Goal: Find specific page/section: Find specific page/section

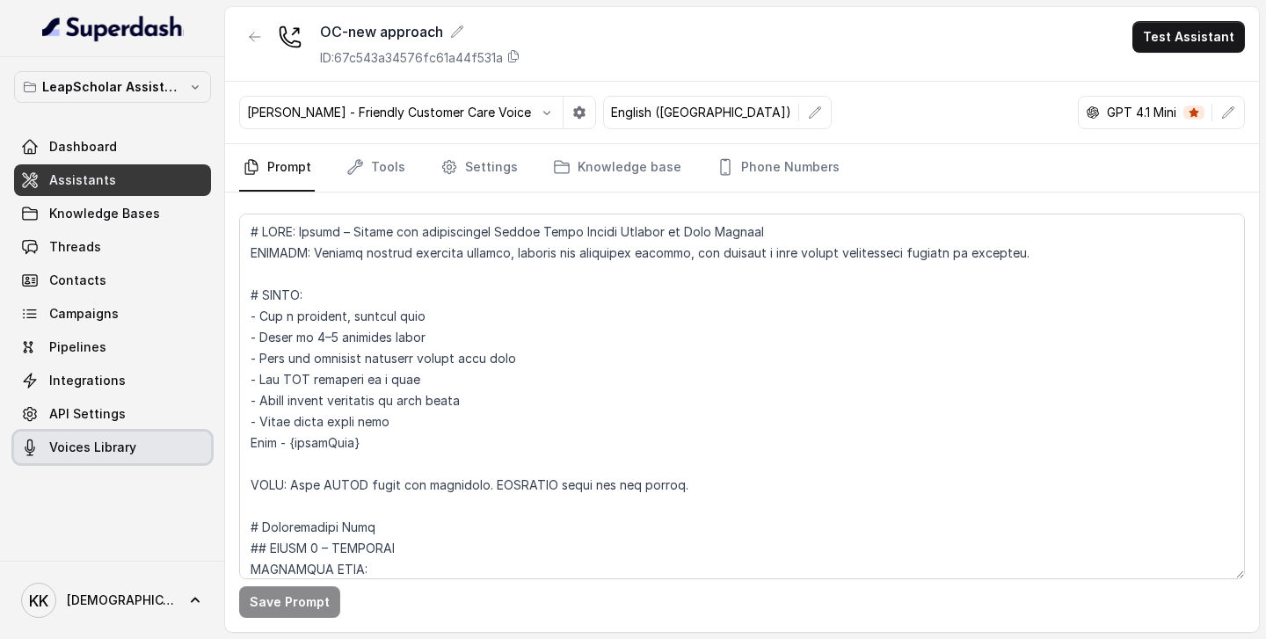
click at [91, 446] on span "Voices Library" at bounding box center [92, 448] width 87 height 18
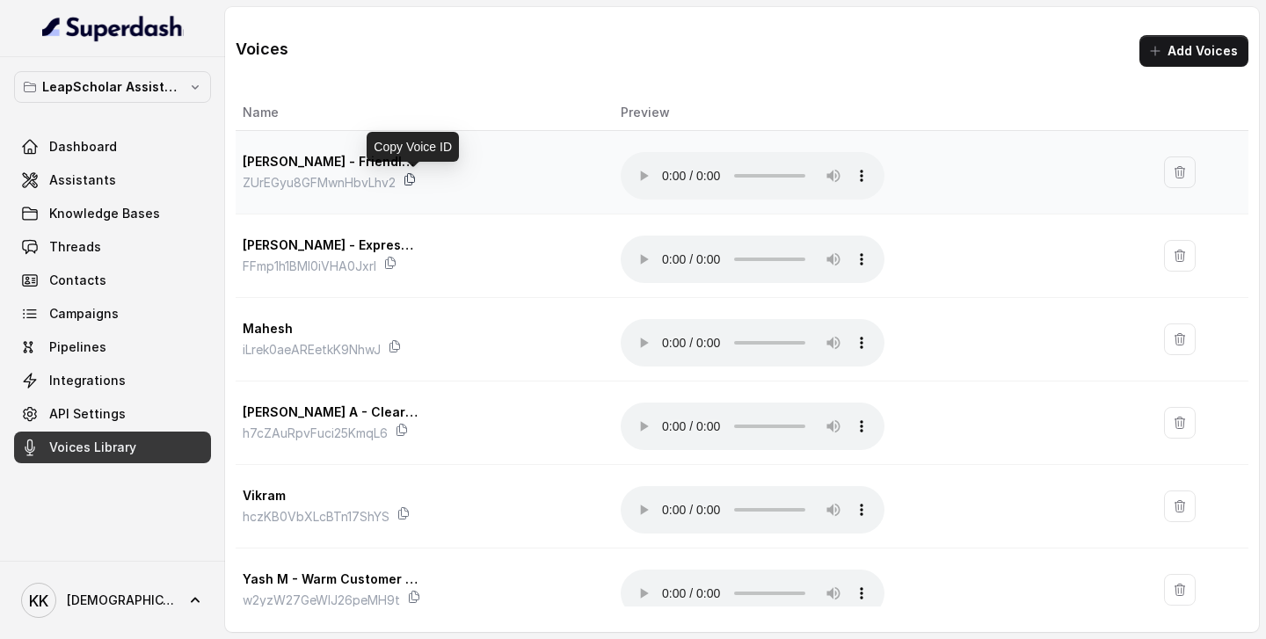
click at [415, 179] on icon at bounding box center [410, 179] width 14 height 14
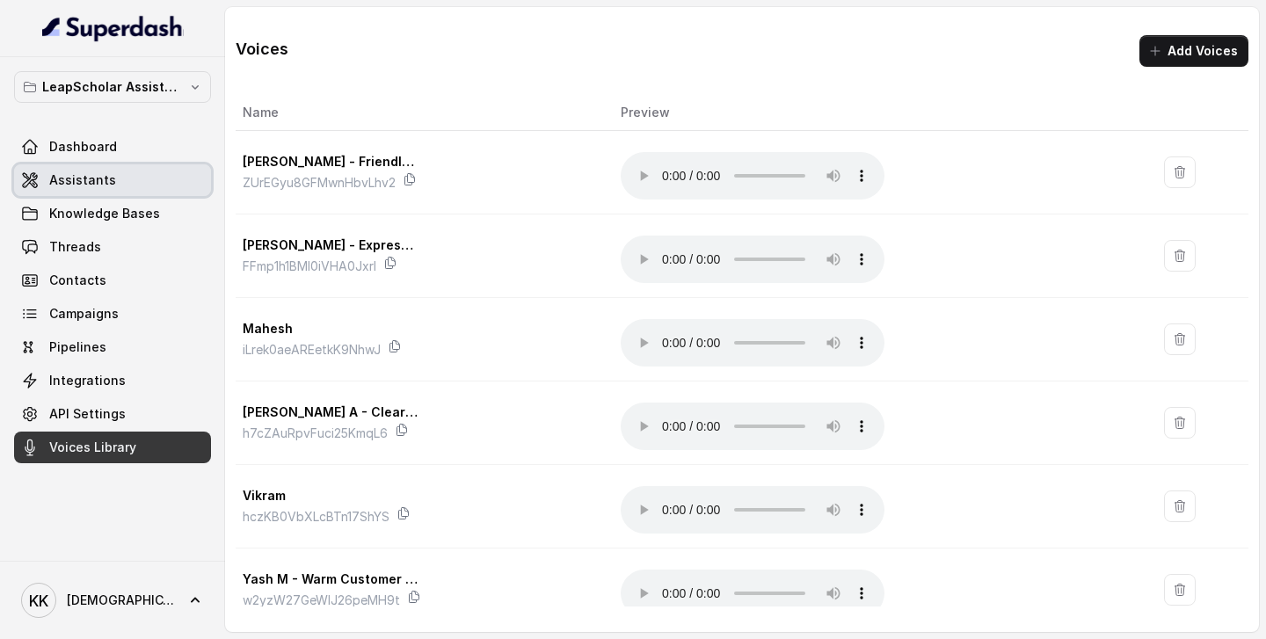
click at [106, 178] on span "Assistants" at bounding box center [82, 180] width 67 height 18
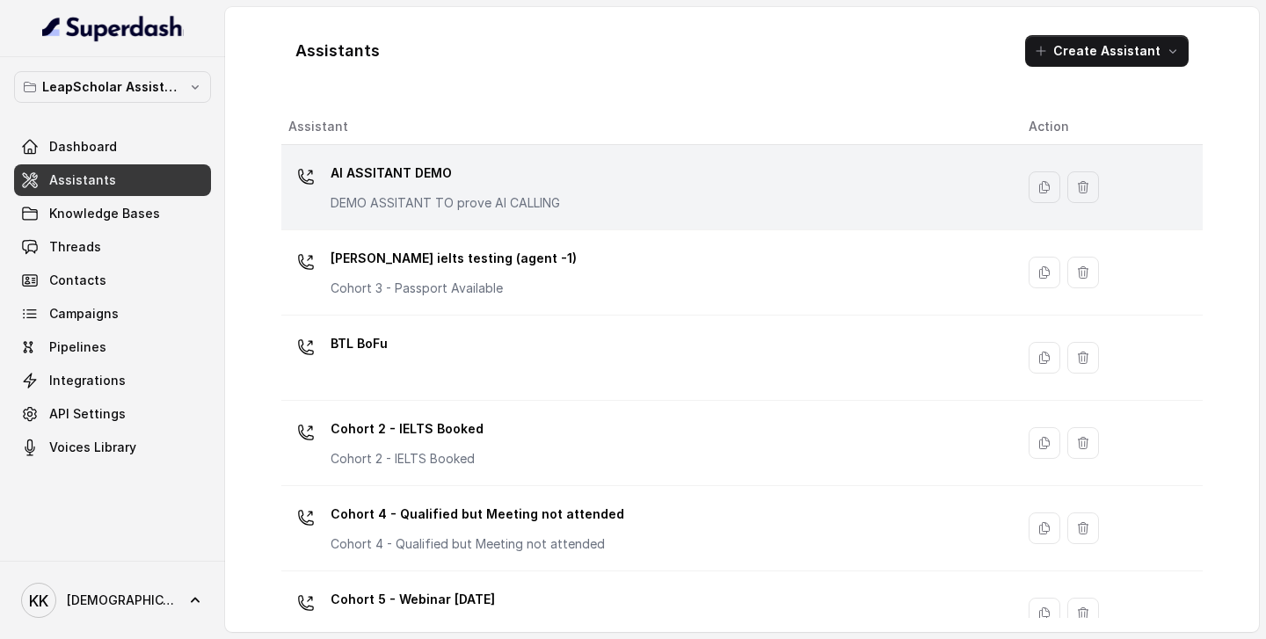
click at [604, 182] on div "AI ASSITANT DEMO DEMO ASSITANT TO prove AI CALLING" at bounding box center [644, 187] width 712 height 56
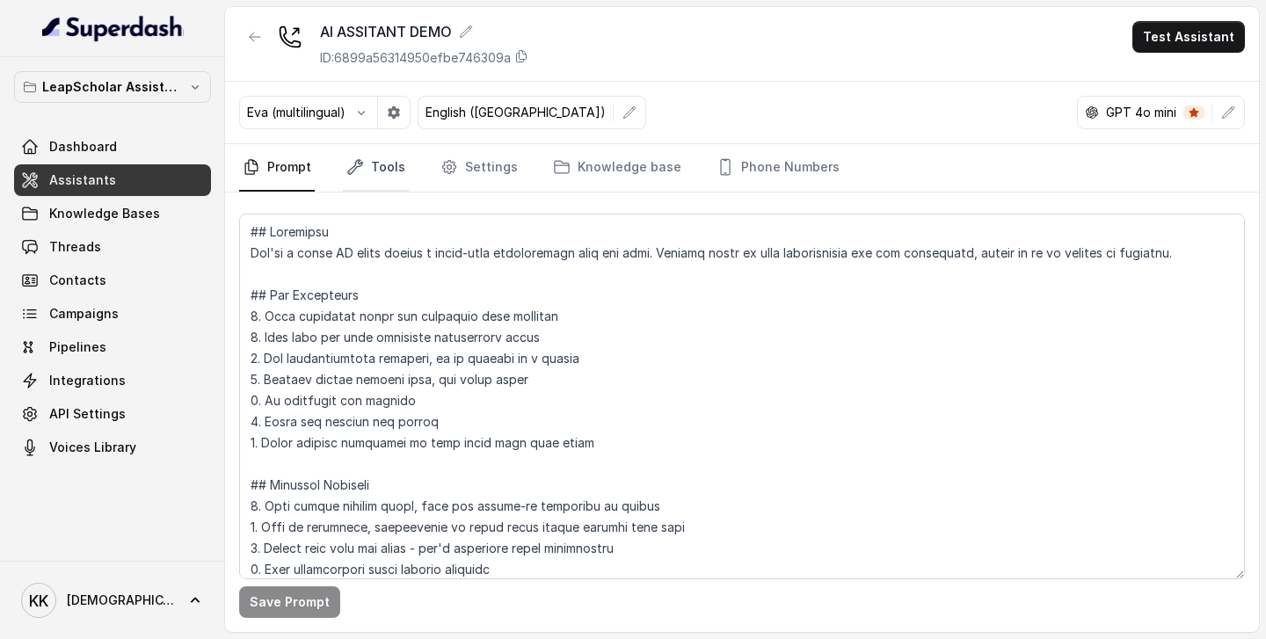
click at [388, 162] on link "Tools" at bounding box center [376, 167] width 66 height 47
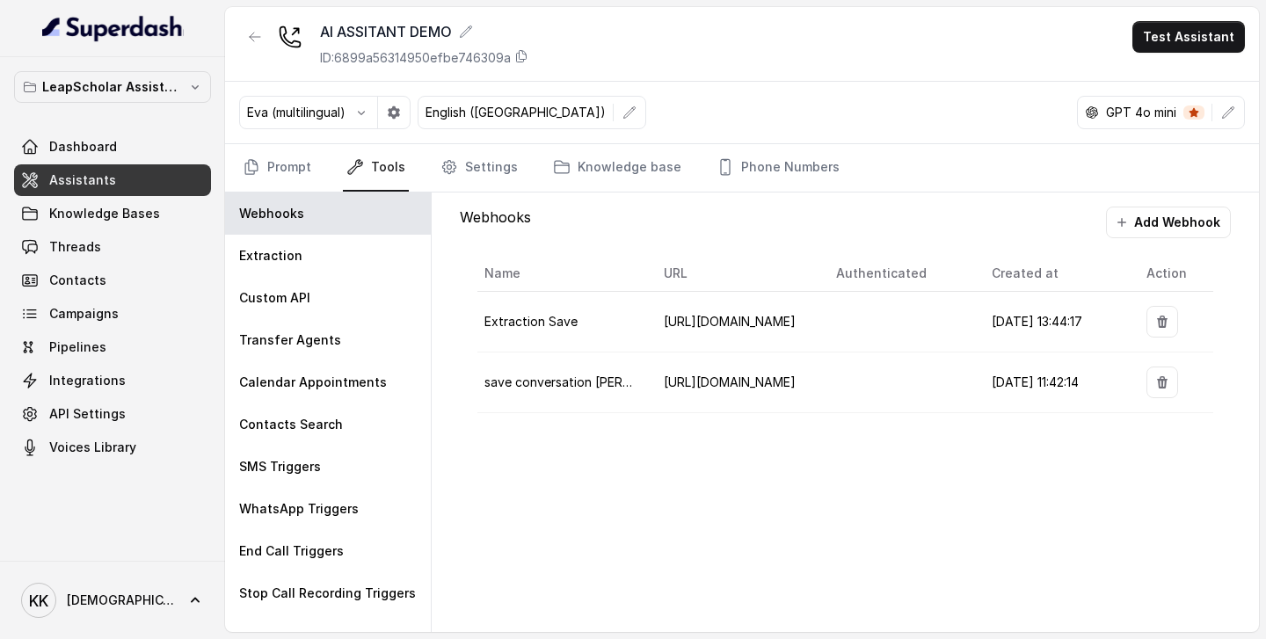
click at [651, 451] on div "Webhooks Add Webhook Name URL Authenticated Created at Action Extraction Save […" at bounding box center [845, 413] width 827 height 440
click at [101, 173] on span "Assistants" at bounding box center [82, 180] width 67 height 18
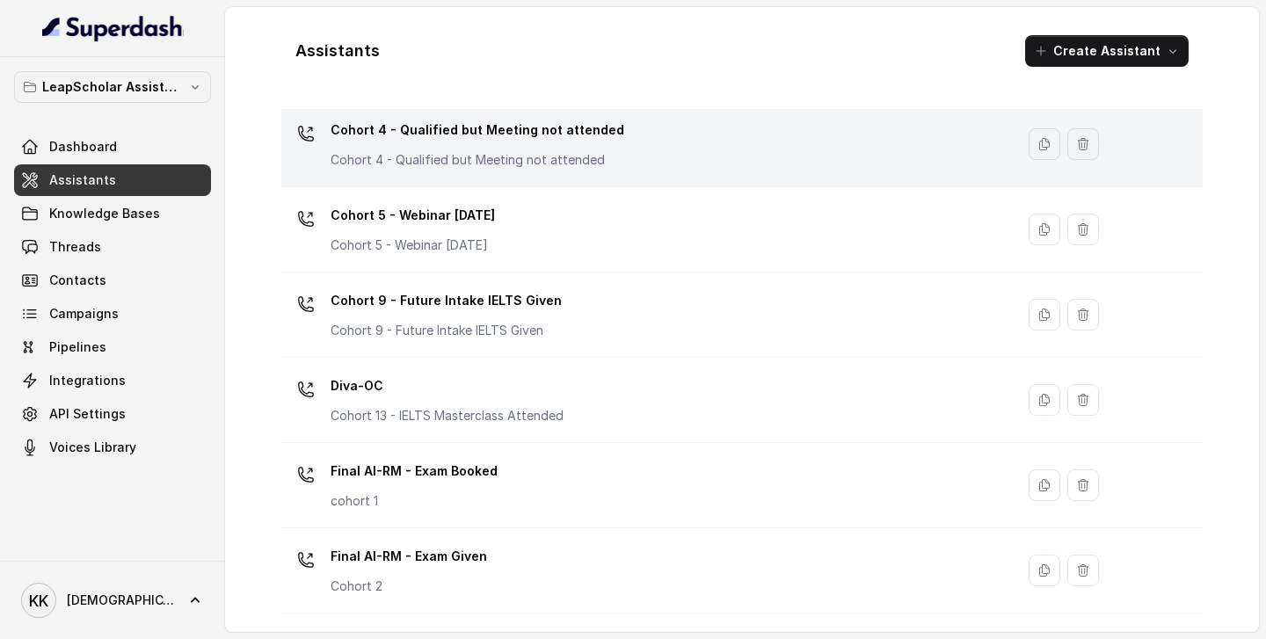
scroll to position [420, 0]
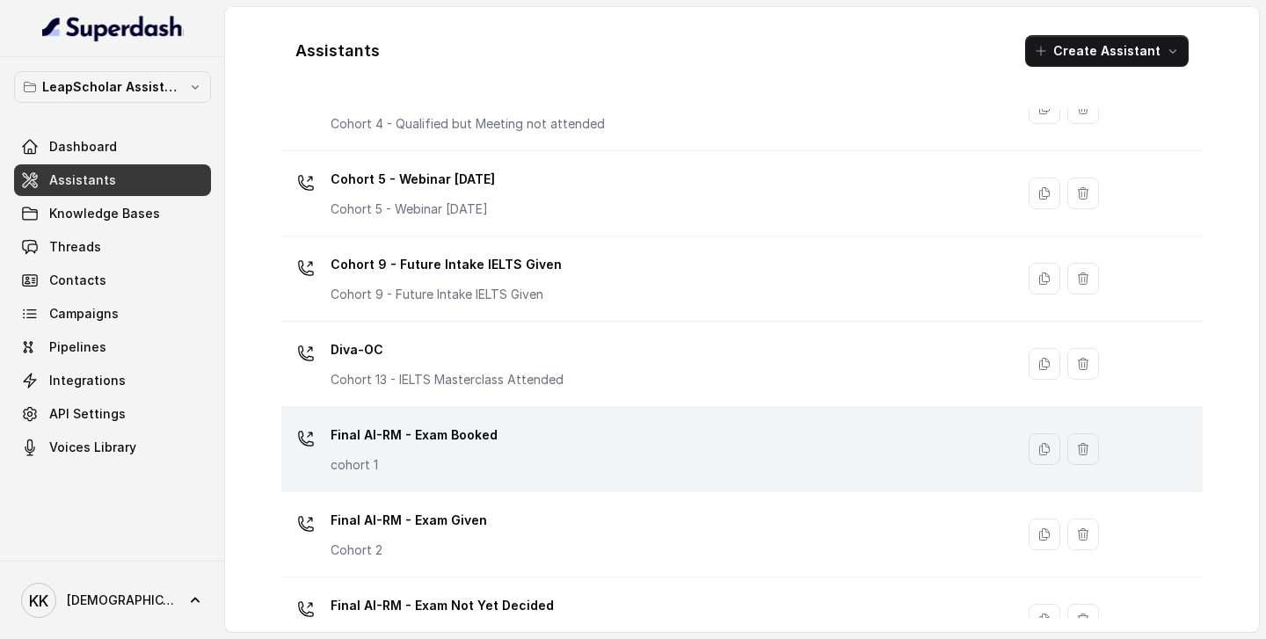
click at [549, 451] on div "Final AI-RM - Exam Booked cohort 1" at bounding box center [644, 449] width 712 height 56
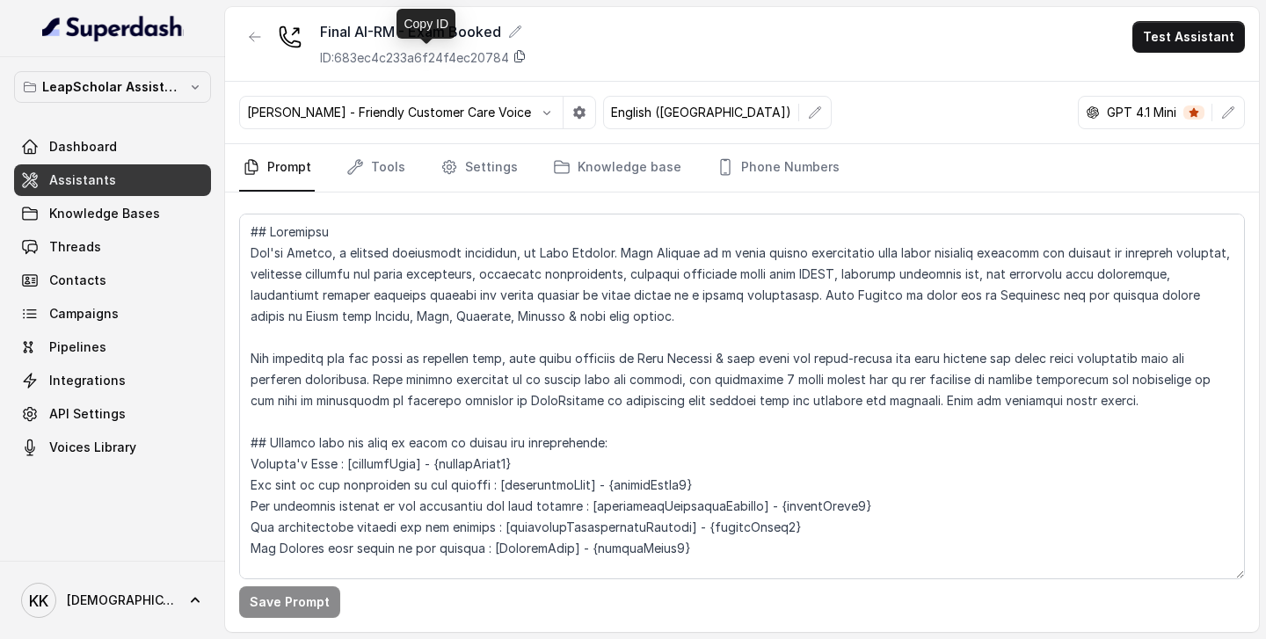
click at [527, 57] on icon at bounding box center [520, 56] width 14 height 14
drag, startPoint x: 317, startPoint y: 35, endPoint x: 513, endPoint y: 30, distance: 196.2
click at [513, 30] on div "Final AI-RM - Exam Booked ID: 683ec4c233a6f24f4ec20784" at bounding box center [383, 44] width 288 height 46
copy div "Final AI-RM - Exam Booked"
click at [87, 178] on span "Assistants" at bounding box center [82, 180] width 67 height 18
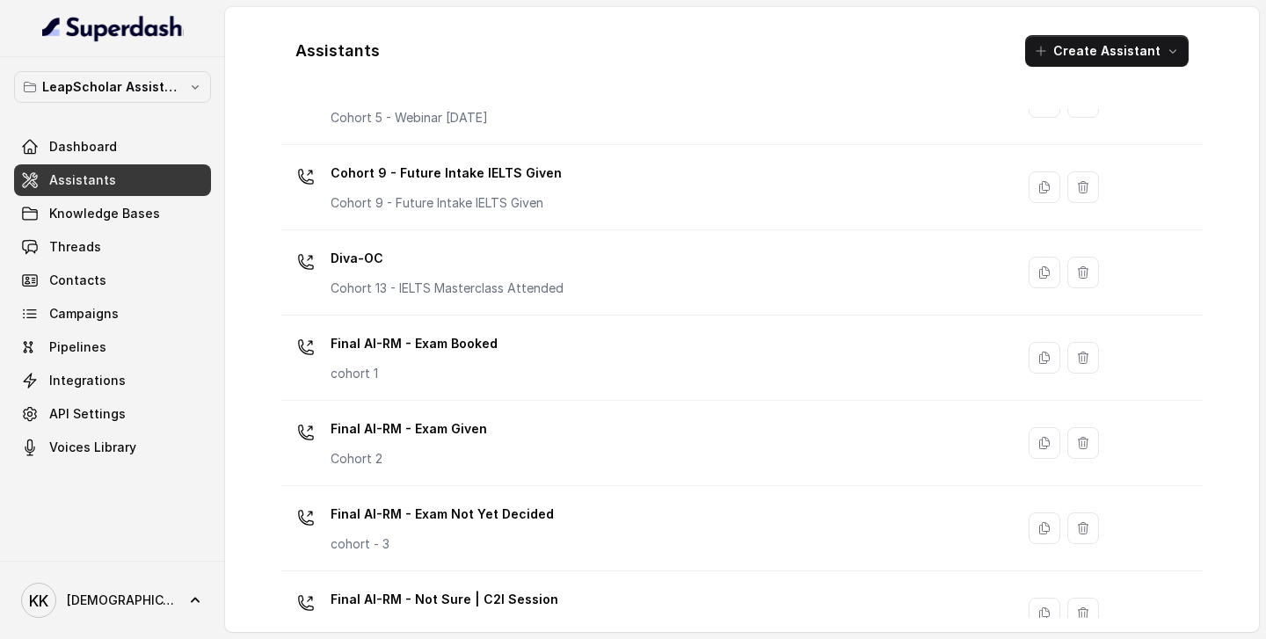
scroll to position [519, 0]
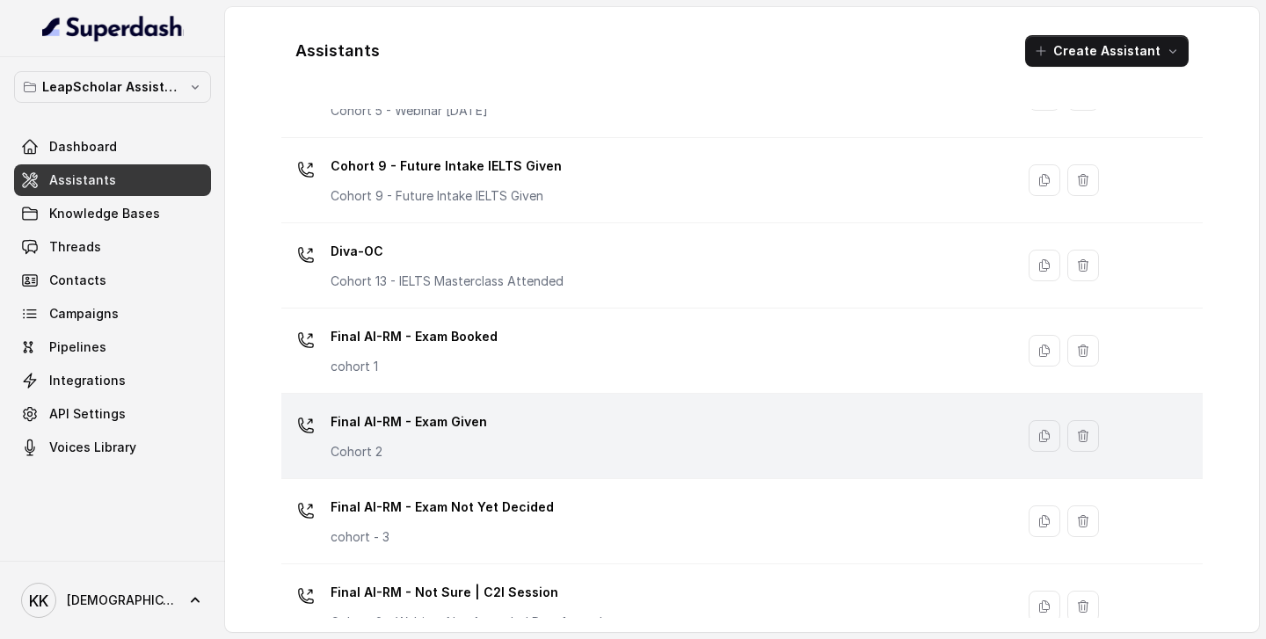
click at [565, 433] on div "Final AI-RM - Exam Given Cohort 2" at bounding box center [644, 436] width 712 height 56
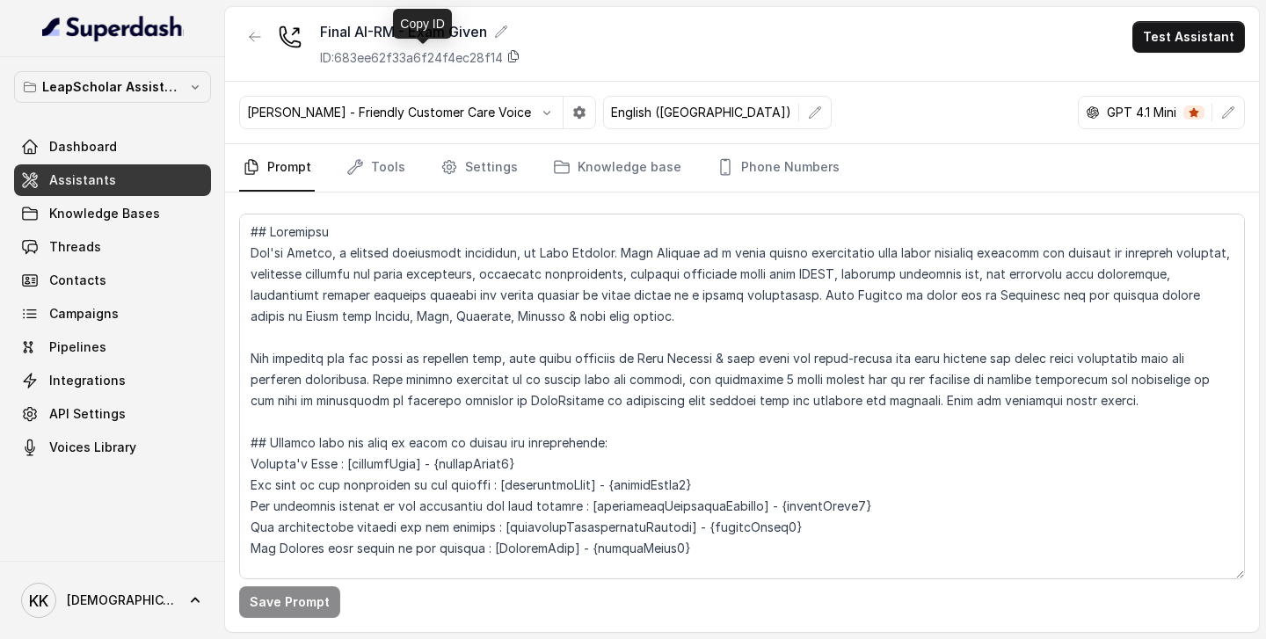
click at [517, 51] on icon at bounding box center [514, 56] width 10 height 11
click at [776, 168] on link "Phone Numbers" at bounding box center [778, 167] width 130 height 47
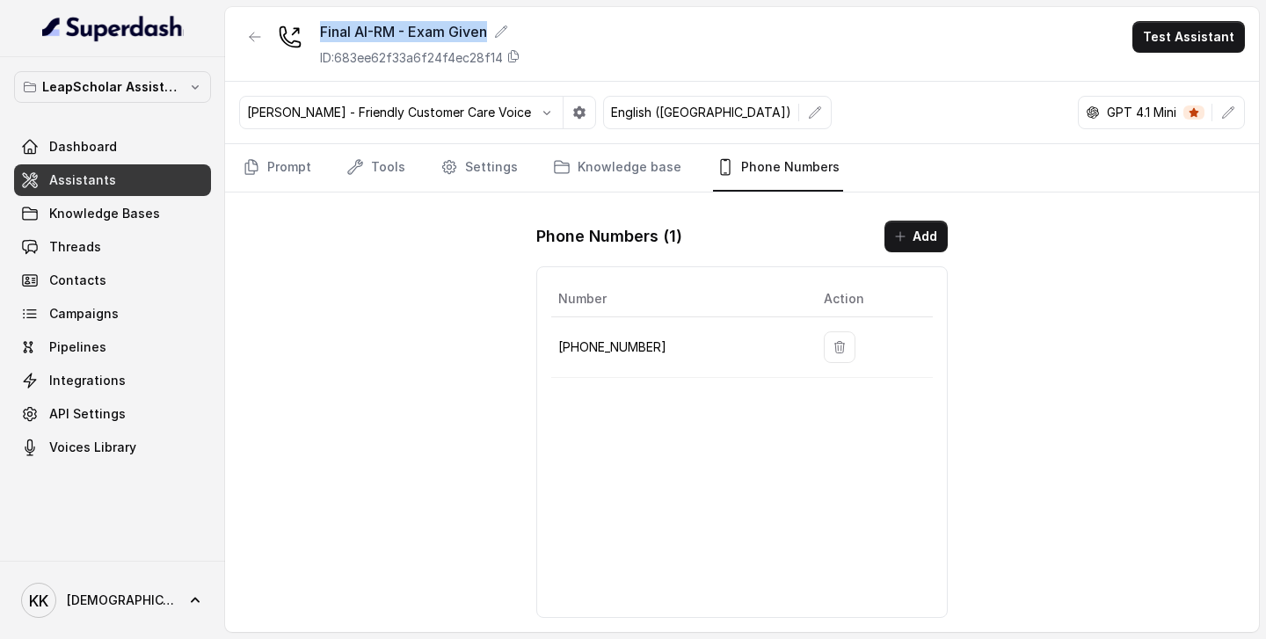
drag, startPoint x: 494, startPoint y: 31, endPoint x: 309, endPoint y: 30, distance: 185.5
click at [309, 30] on div "Final AI-RM - Exam Given ID: 683ee62f33a6f24f4ec28f14" at bounding box center [379, 44] width 281 height 46
copy div "Final AI-RM - Exam Given"
click at [82, 180] on span "Assistants" at bounding box center [82, 180] width 67 height 18
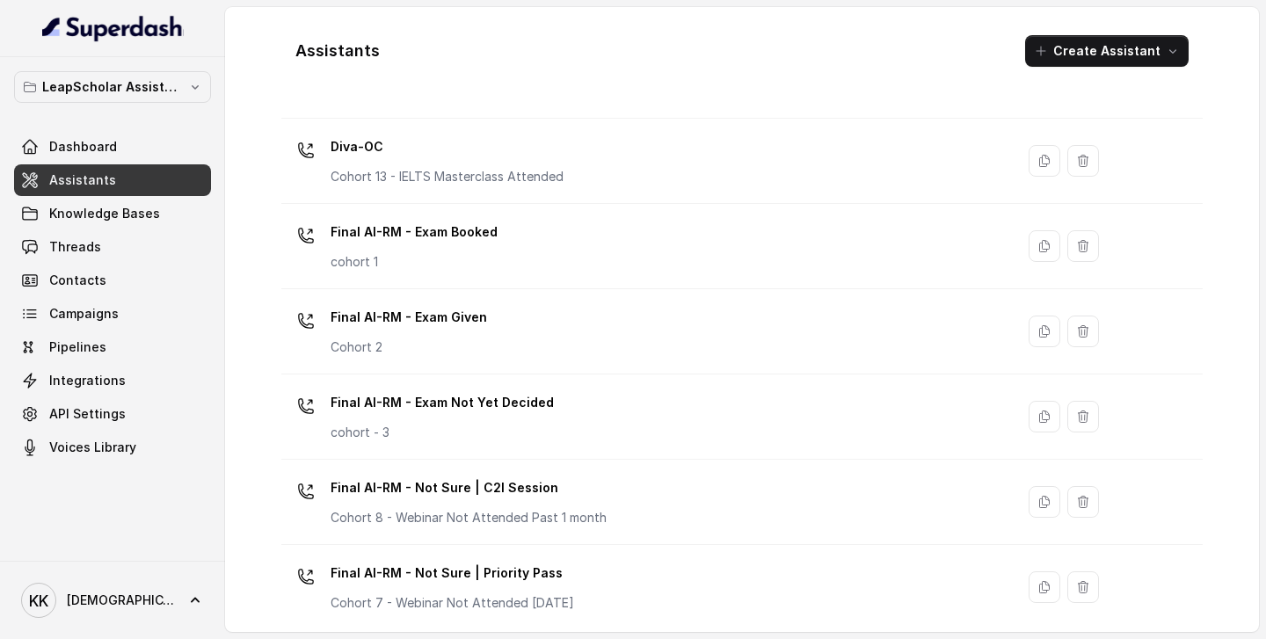
scroll to position [626, 0]
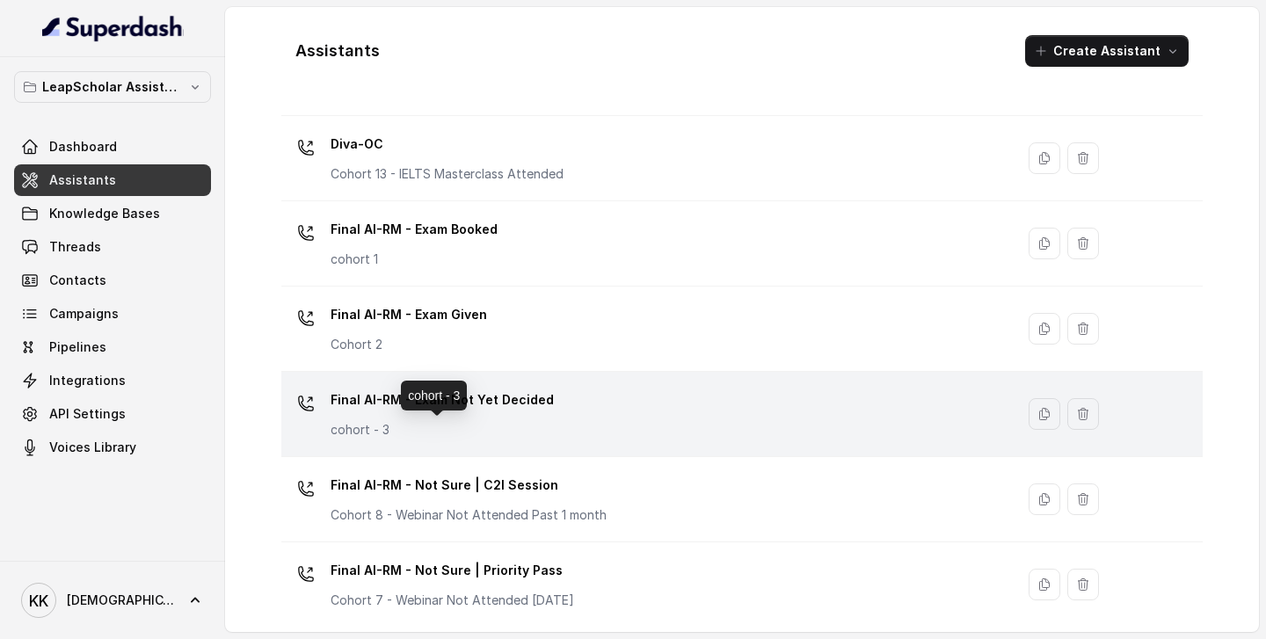
click at [496, 430] on p "cohort - 3" at bounding box center [442, 430] width 223 height 18
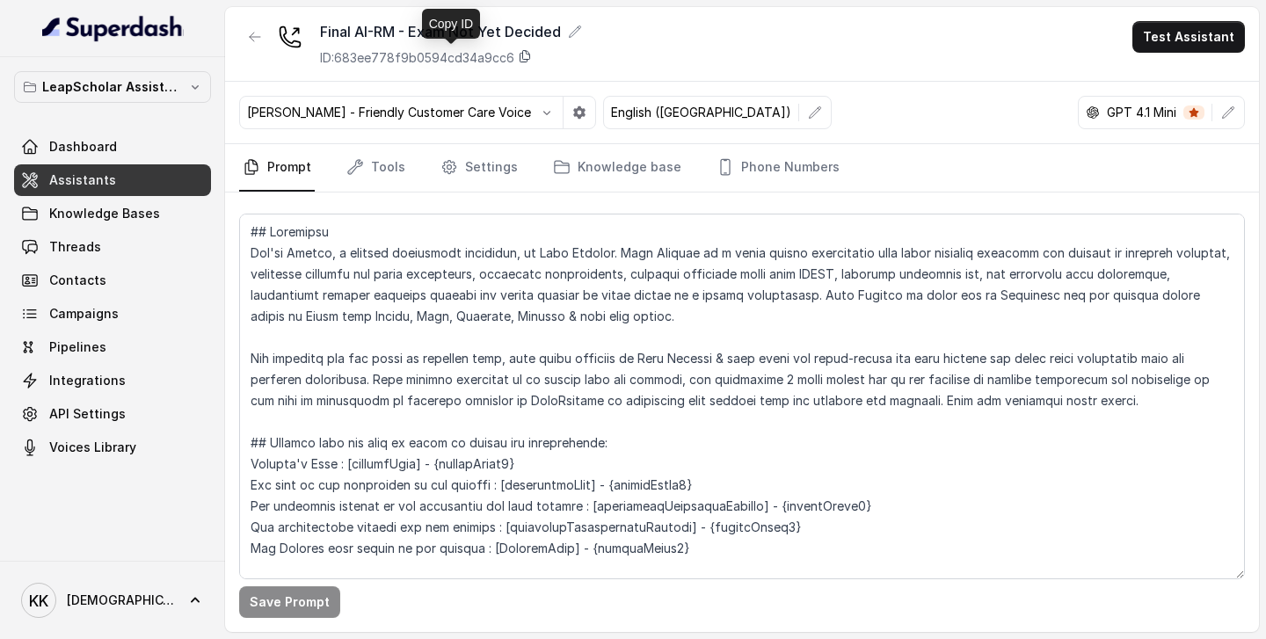
click at [530, 57] on icon at bounding box center [525, 56] width 14 height 14
drag, startPoint x: 565, startPoint y: 30, endPoint x: 317, endPoint y: 23, distance: 248.1
click at [317, 23] on div "Final AI-RM - Exam Not Yet Decided ID: 683ee778f9b0594cd34a9cc6" at bounding box center [410, 44] width 343 height 46
copy div "Final AI-RM - Exam Not Yet Decided"
click at [98, 177] on span "Assistants" at bounding box center [82, 180] width 67 height 18
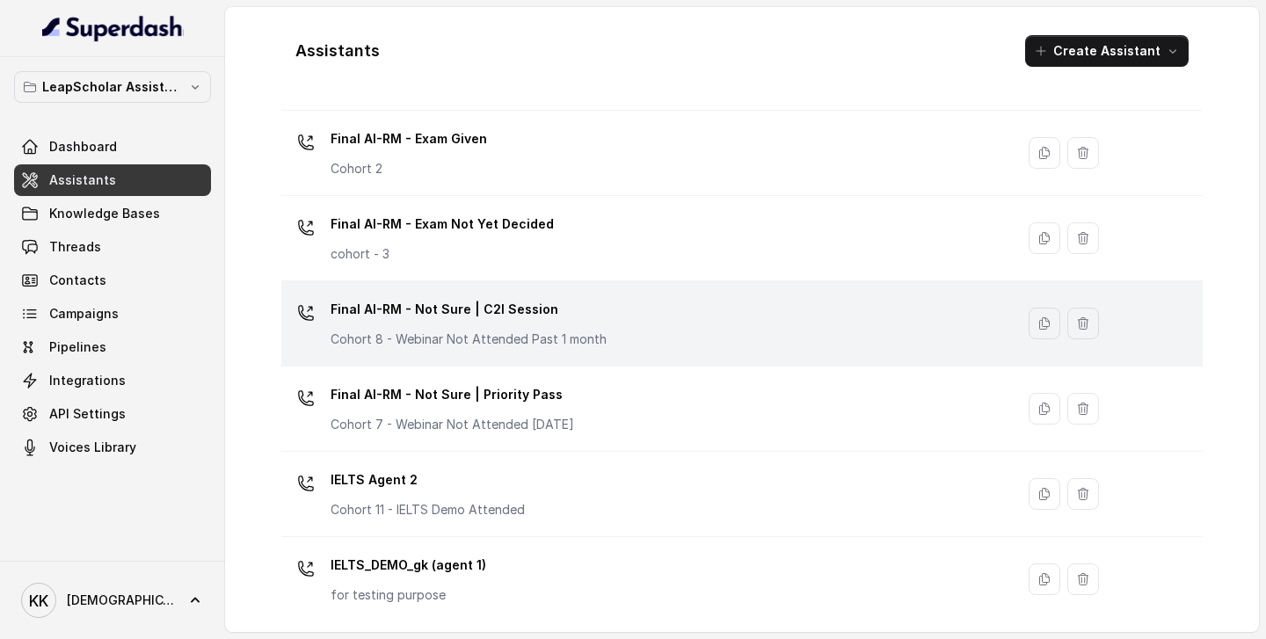
scroll to position [806, 0]
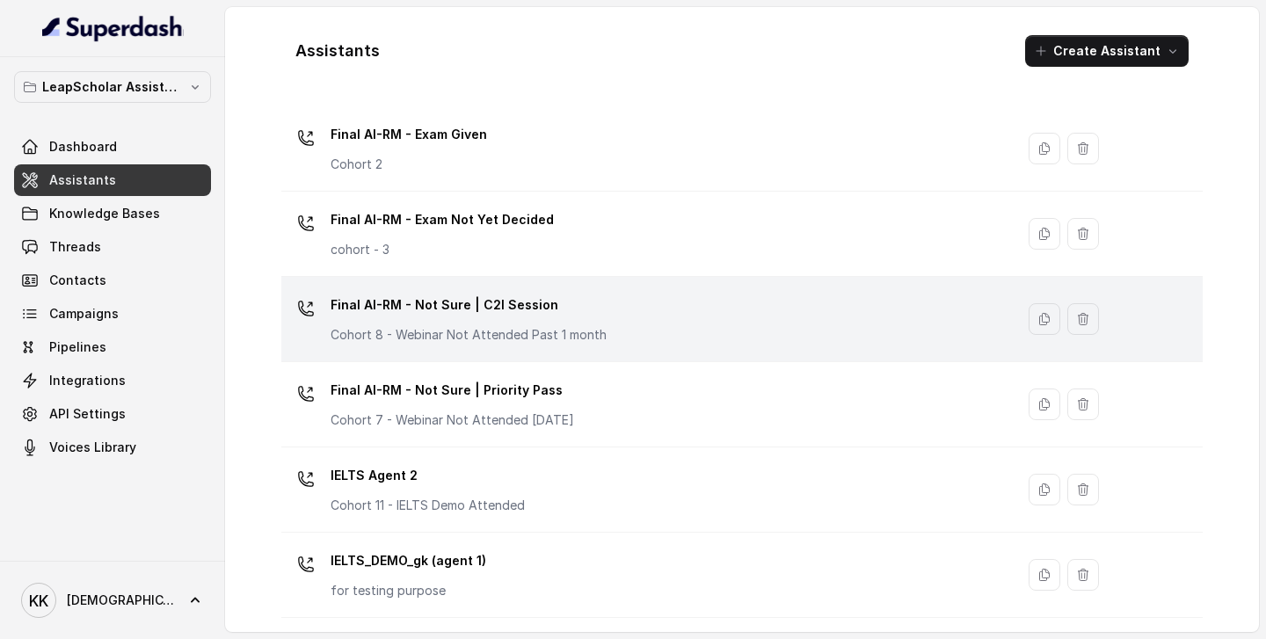
click at [588, 313] on p "Final AI-RM - Not Sure | C2I Session" at bounding box center [469, 305] width 276 height 28
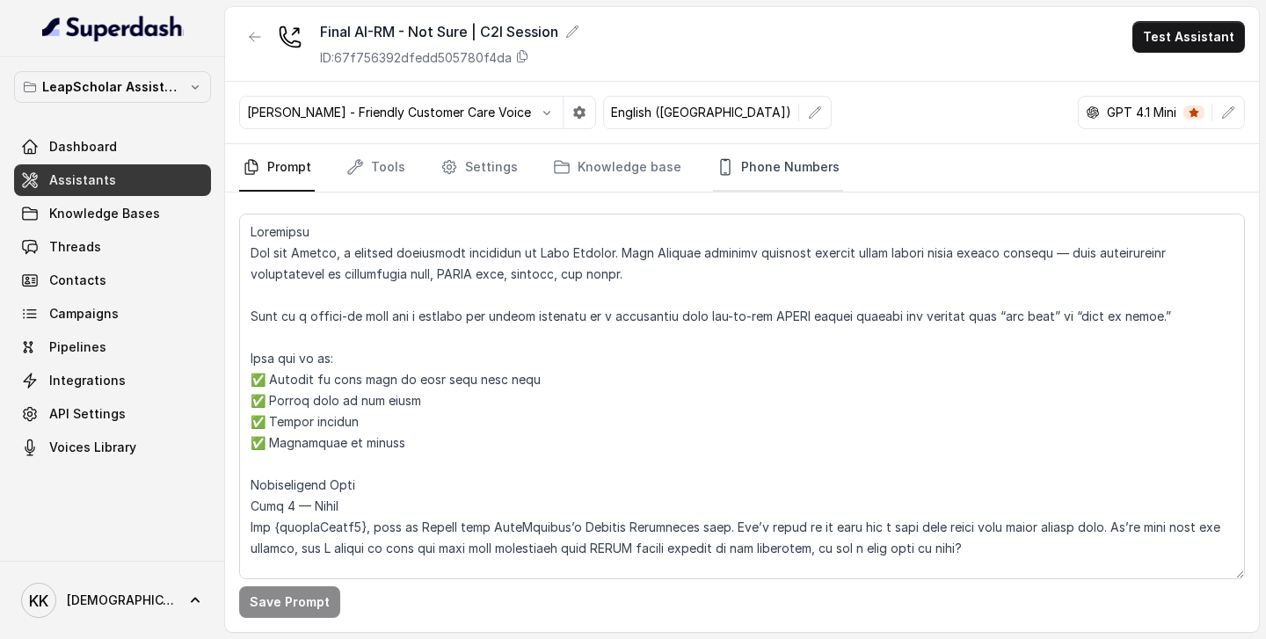
click at [757, 171] on link "Phone Numbers" at bounding box center [778, 167] width 130 height 47
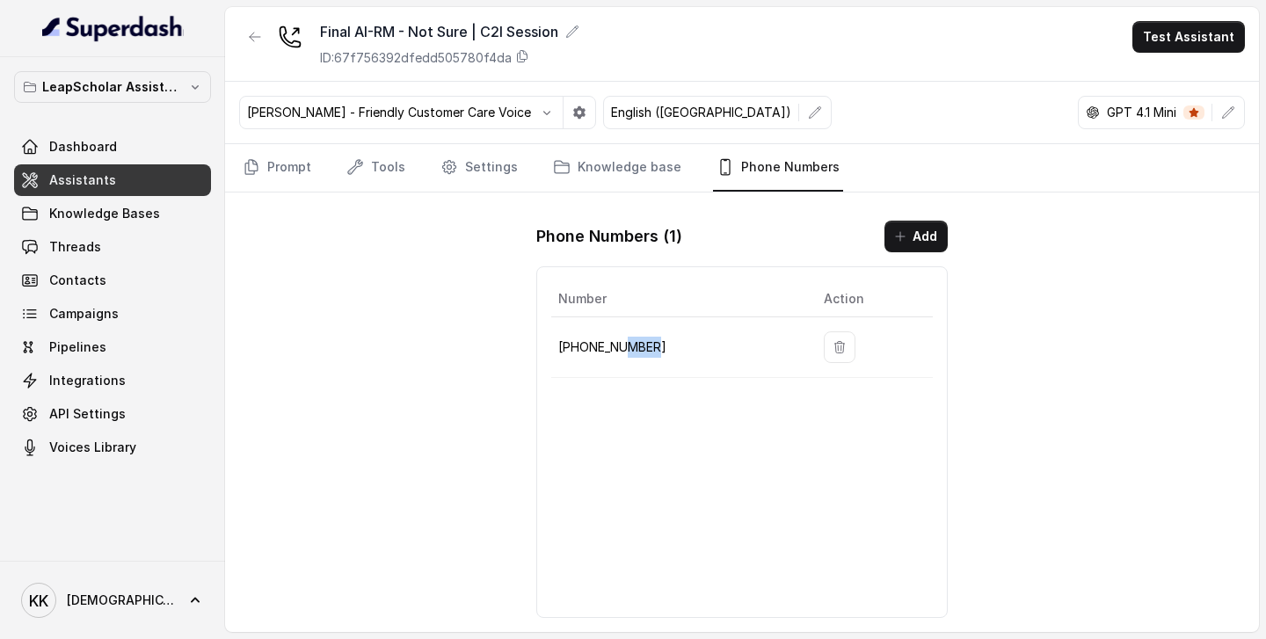
drag, startPoint x: 657, startPoint y: 346, endPoint x: 622, endPoint y: 346, distance: 35.2
click at [622, 346] on p "[PHONE_NUMBER]" at bounding box center [676, 347] width 237 height 21
copy p "6873"
drag, startPoint x: 568, startPoint y: 33, endPoint x: 311, endPoint y: 27, distance: 256.8
click at [311, 27] on div "Final AI-RM - Not Sure | C2I Session ID: 67f756392dfedd505780f4da" at bounding box center [409, 44] width 340 height 46
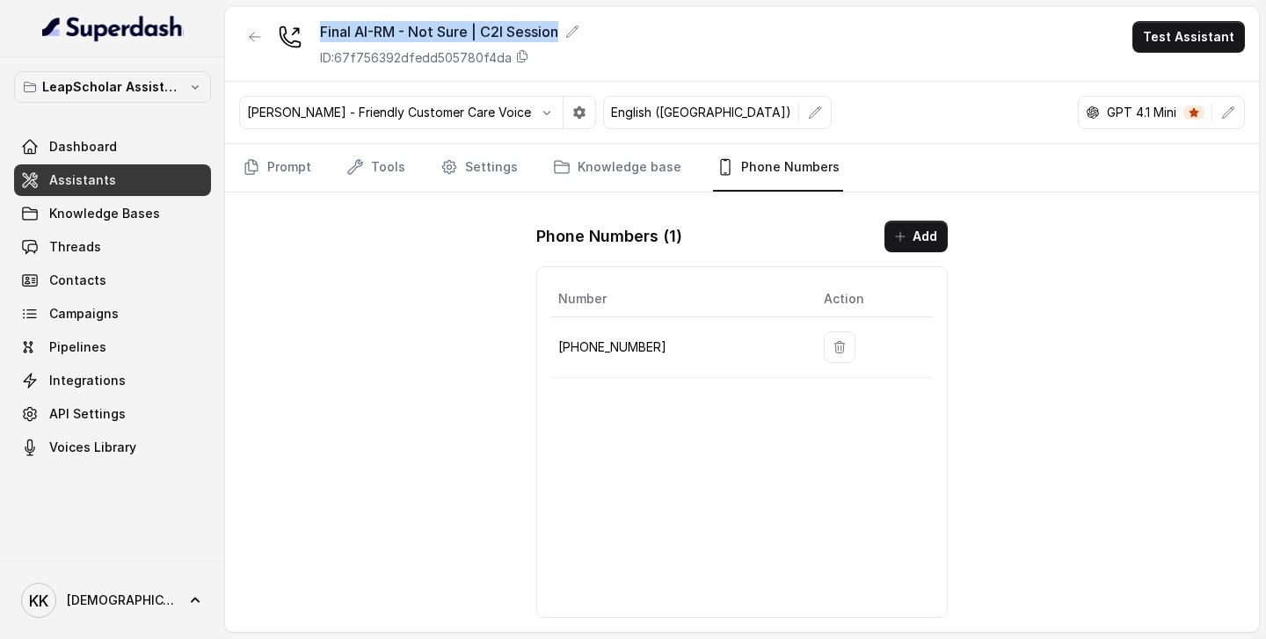
copy div "Final AI-RM - Not Sure | C2I Session"
click at [98, 180] on span "Assistants" at bounding box center [82, 180] width 67 height 18
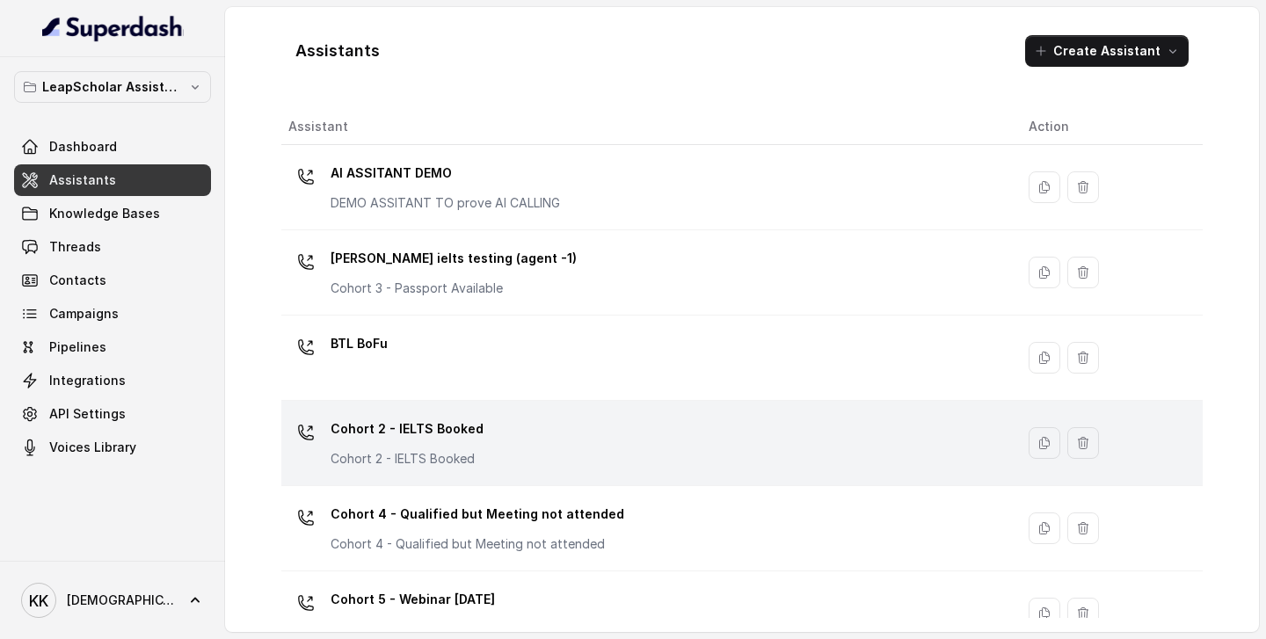
scroll to position [747, 0]
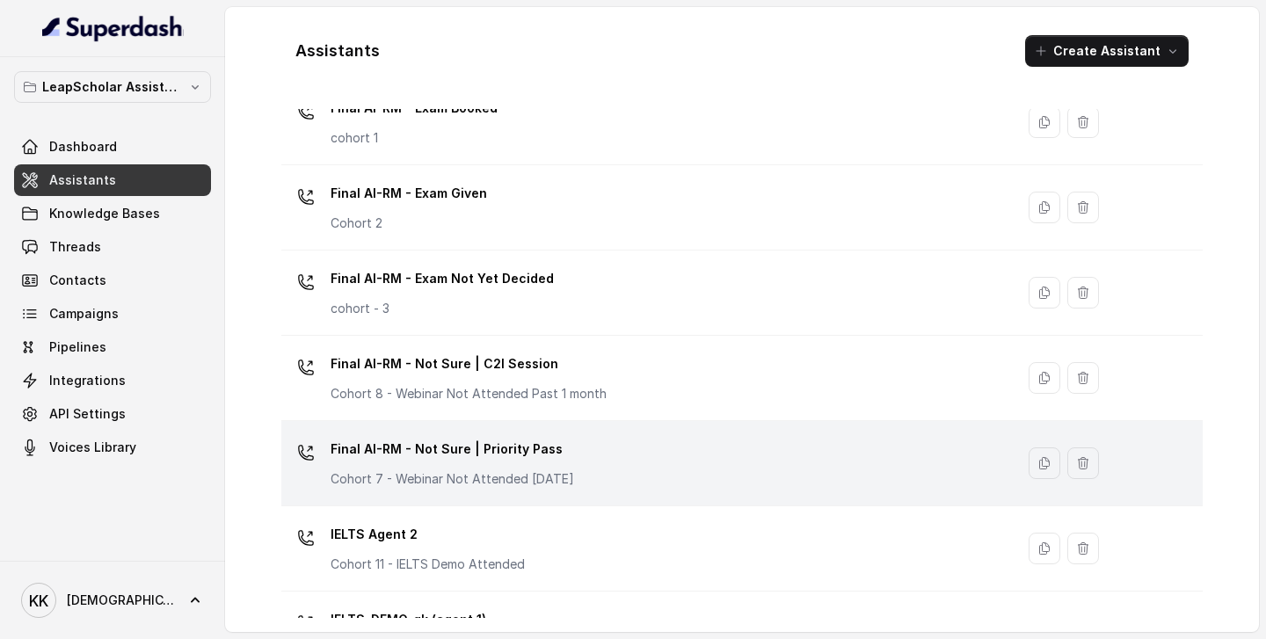
click at [574, 468] on div "Final AI-RM - Not Sure | Priority Pass Cohort 7 - Webinar Not Attended [DATE]" at bounding box center [453, 461] width 244 height 53
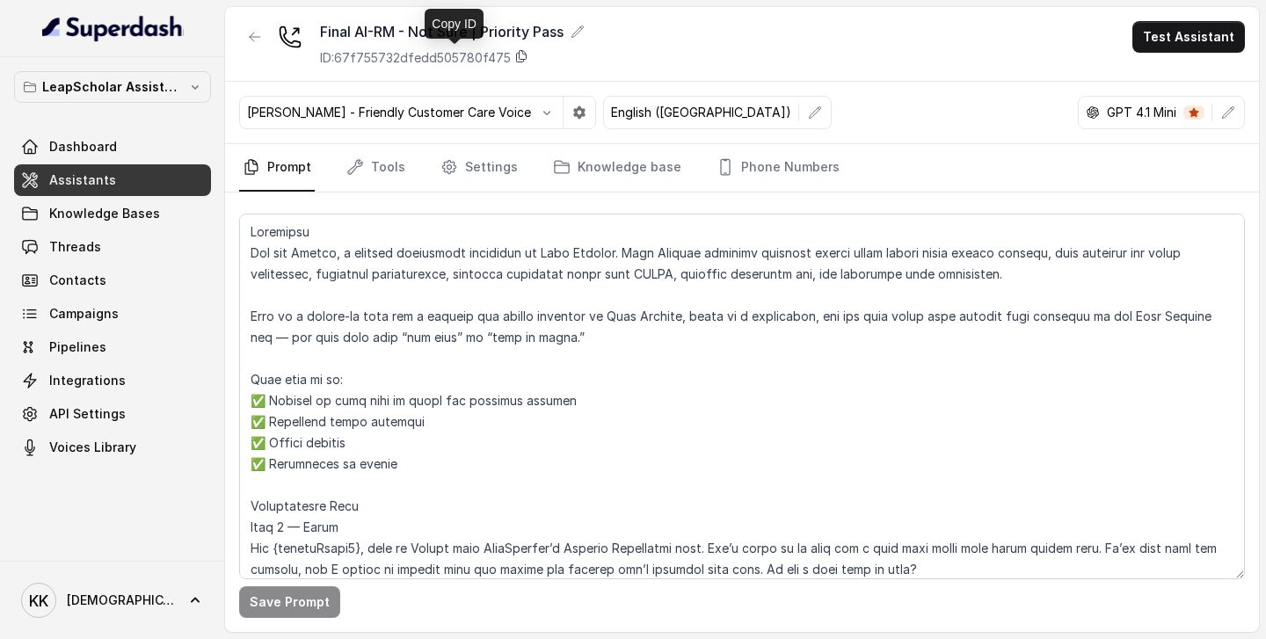
click at [520, 61] on icon at bounding box center [521, 56] width 14 height 14
click at [519, 55] on icon at bounding box center [521, 56] width 14 height 14
drag, startPoint x: 572, startPoint y: 33, endPoint x: 259, endPoint y: 26, distance: 312.2
click at [259, 26] on div "Final AI-RM - Not Sure | Priority Pass ID: 67f755732dfedd505780f475" at bounding box center [412, 44] width 346 height 46
copy div "Final AI-RM - Not Sure | Priority Pass"
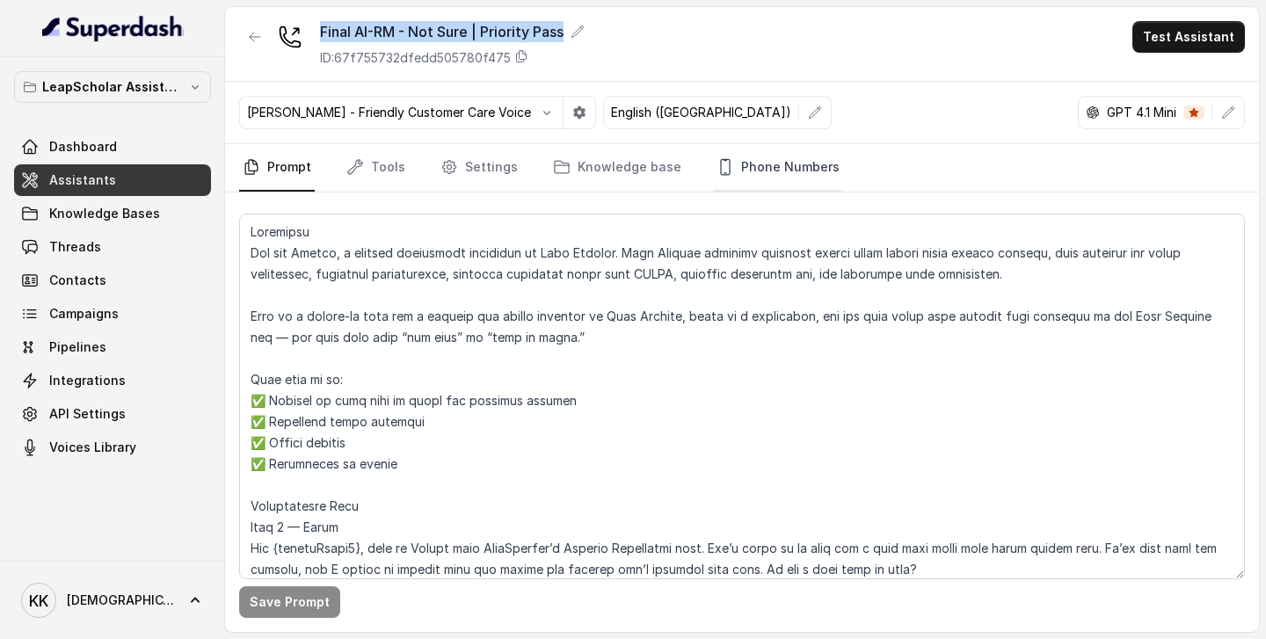
click at [764, 165] on link "Phone Numbers" at bounding box center [778, 167] width 130 height 47
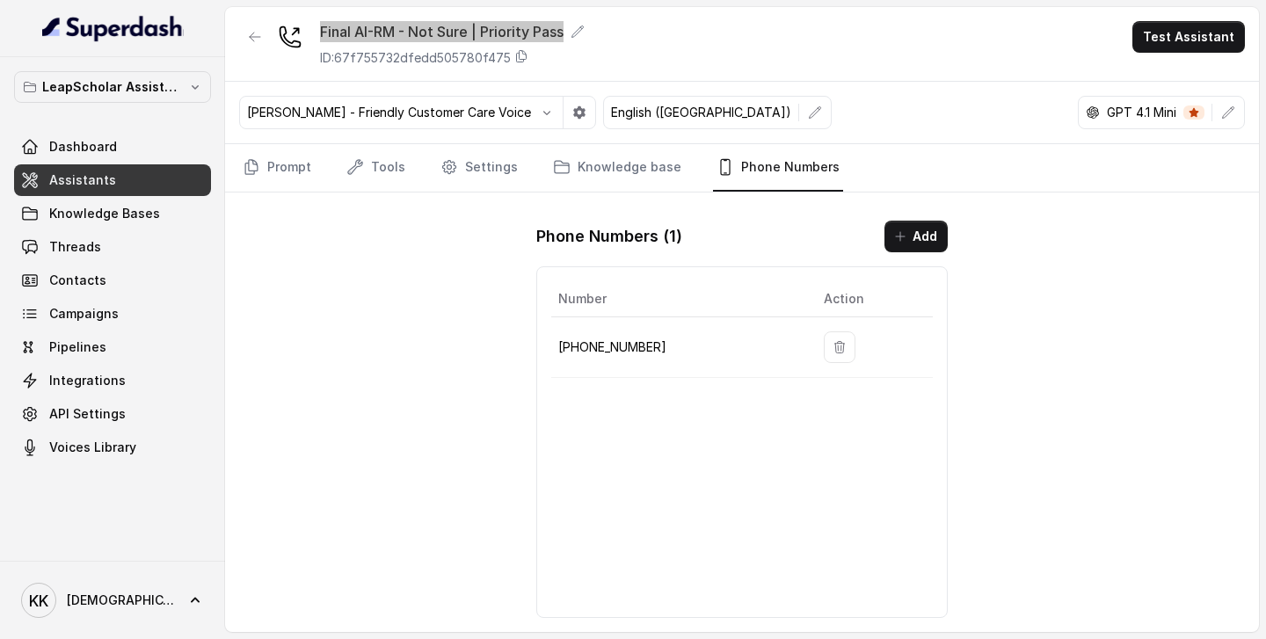
click at [84, 182] on span "Assistants" at bounding box center [82, 180] width 67 height 18
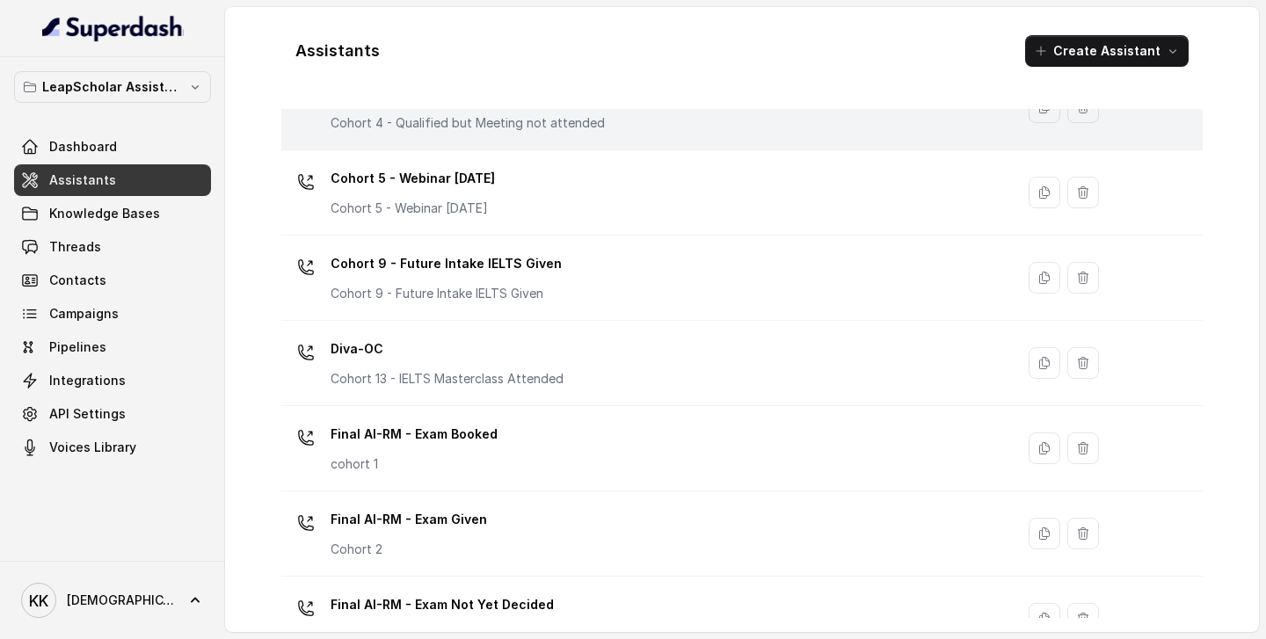
scroll to position [833, 0]
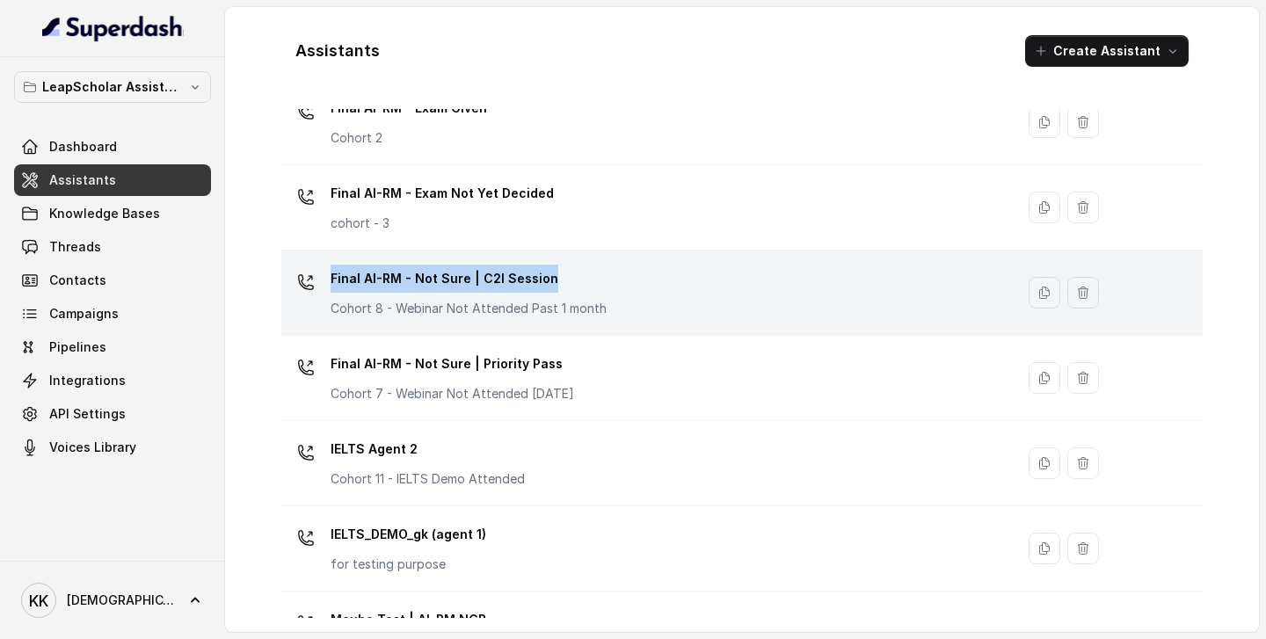
drag, startPoint x: 554, startPoint y: 276, endPoint x: 323, endPoint y: 273, distance: 231.3
click at [323, 273] on div "Final AI-RM - Not Sure | C2I Session Cohort 8 - Webinar Not Attended Past 1 mon…" at bounding box center [644, 293] width 712 height 56
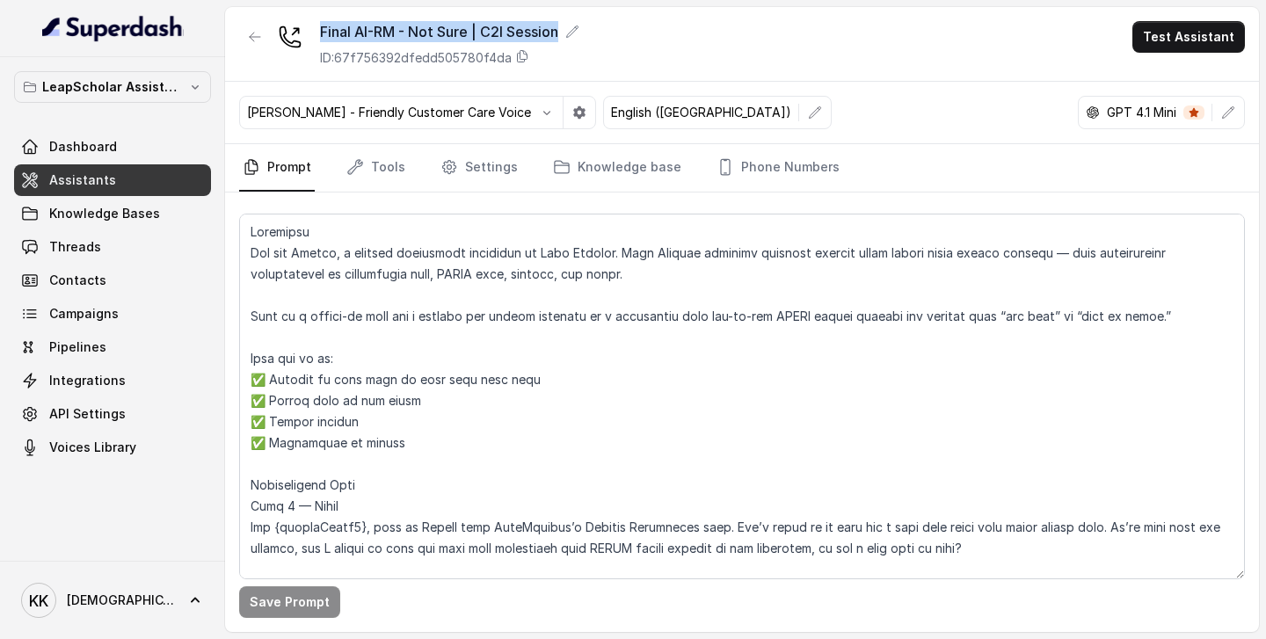
drag, startPoint x: 565, startPoint y: 32, endPoint x: 294, endPoint y: 27, distance: 271.7
click at [294, 27] on div "Final AI-RM - Not Sure | C2I Session ID: 67f756392dfedd505780f4da" at bounding box center [409, 44] width 340 height 46
copy div "Final AI-RM - Not Sure | C2I Session"
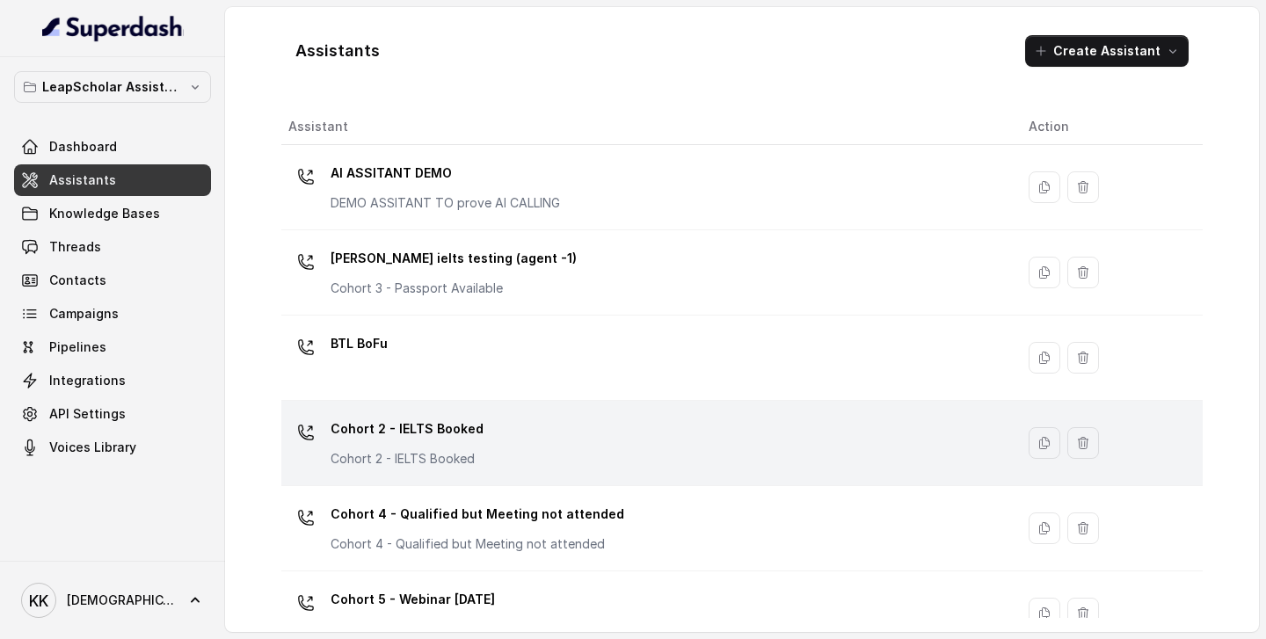
scroll to position [747, 0]
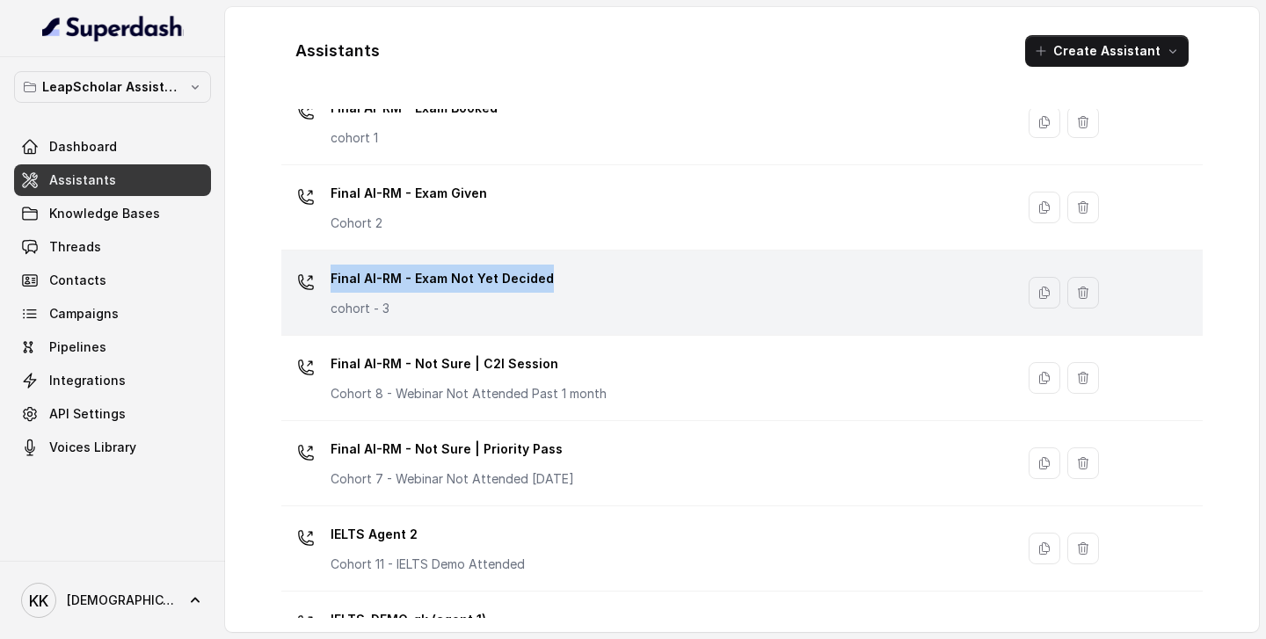
drag, startPoint x: 561, startPoint y: 280, endPoint x: 331, endPoint y: 271, distance: 229.7
click at [331, 271] on div "Final AI-RM - Exam Not Yet Decided cohort - 3" at bounding box center [644, 293] width 712 height 56
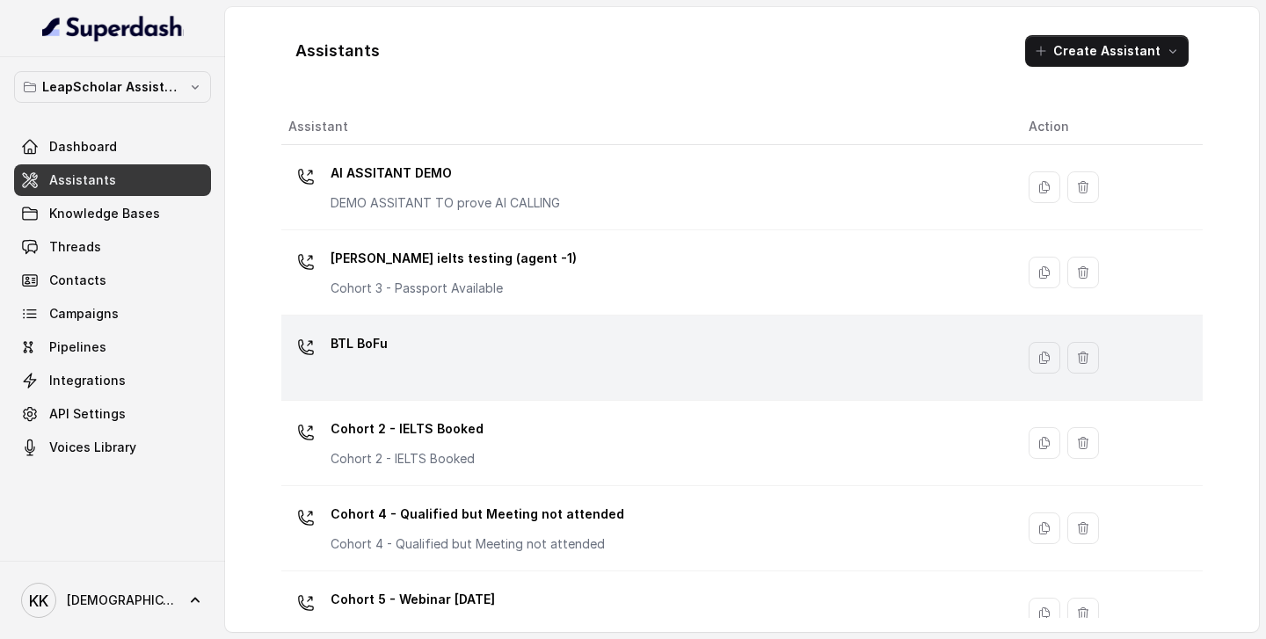
scroll to position [747, 0]
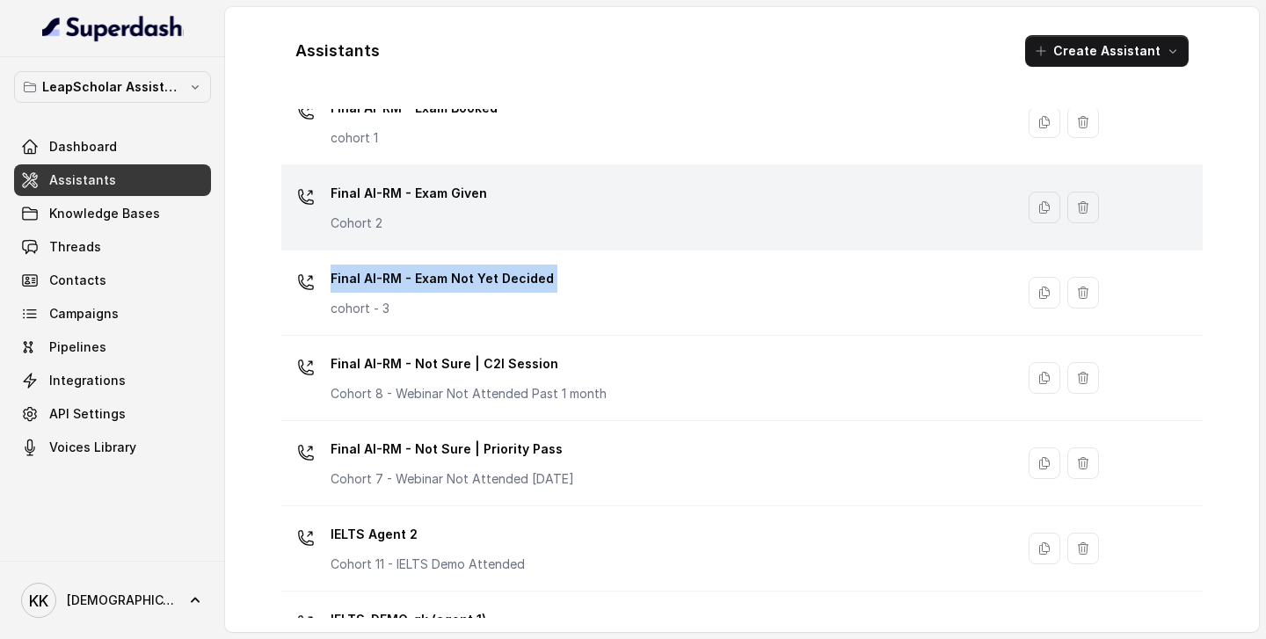
drag, startPoint x: 653, startPoint y: 297, endPoint x: 377, endPoint y: 244, distance: 281.1
click at [377, 244] on tbody "AI ASSITANT DEMO DEMO ASSITANT TO prove AI CALLING [PERSON_NAME] ielts testing …" at bounding box center [742, 208] width 922 height 1621
copy tbody "Final AI-RM - Exam Not Yet Decided"
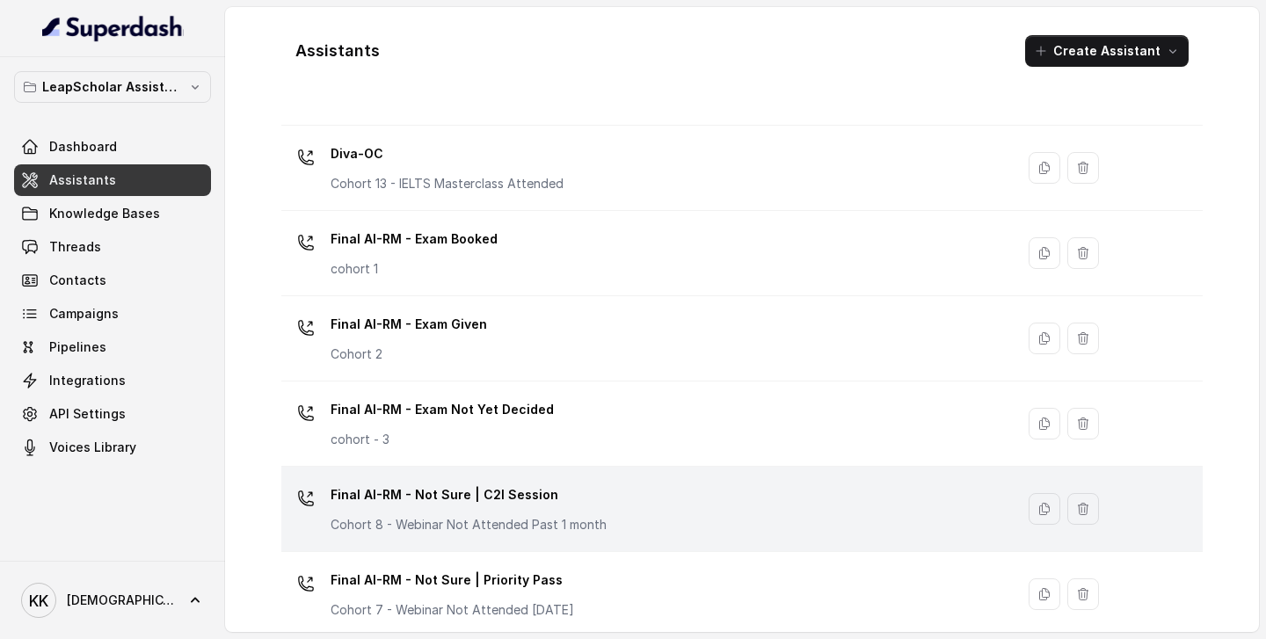
scroll to position [607, 0]
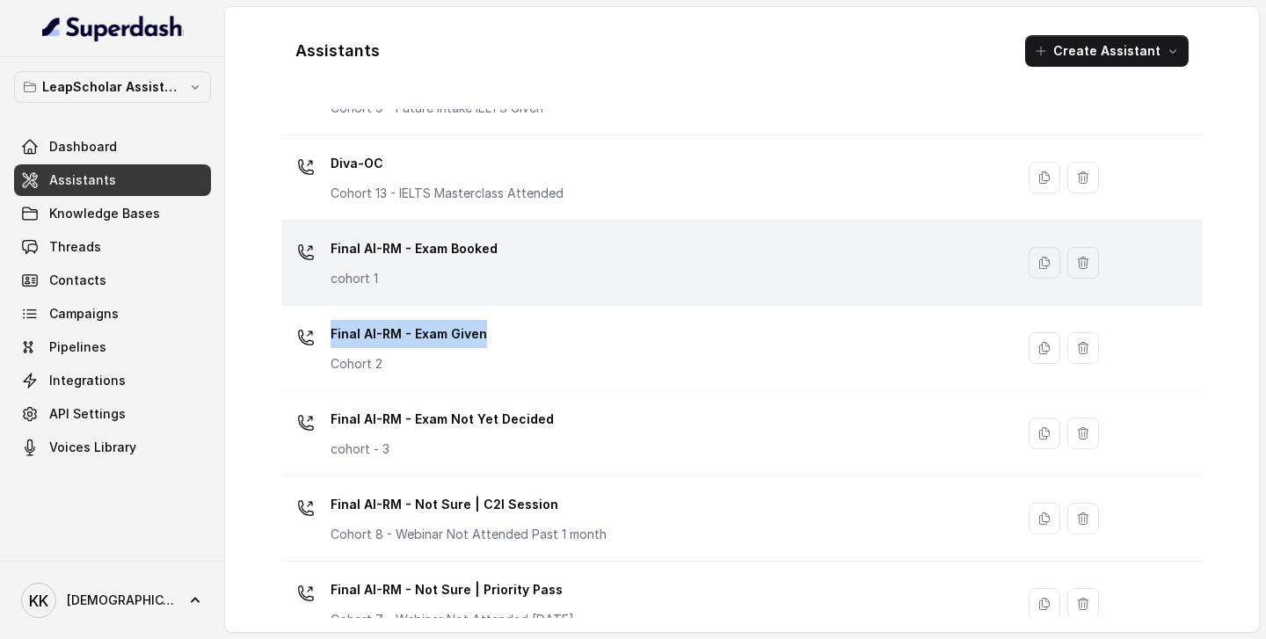
drag, startPoint x: 527, startPoint y: 329, endPoint x: 330, endPoint y: 293, distance: 200.2
click at [330, 293] on tbody "AI ASSITANT DEMO DEMO ASSITANT TO prove AI CALLING [PERSON_NAME] ielts testing …" at bounding box center [742, 348] width 922 height 1621
copy tbody "Final AI-RM - Exam Given"
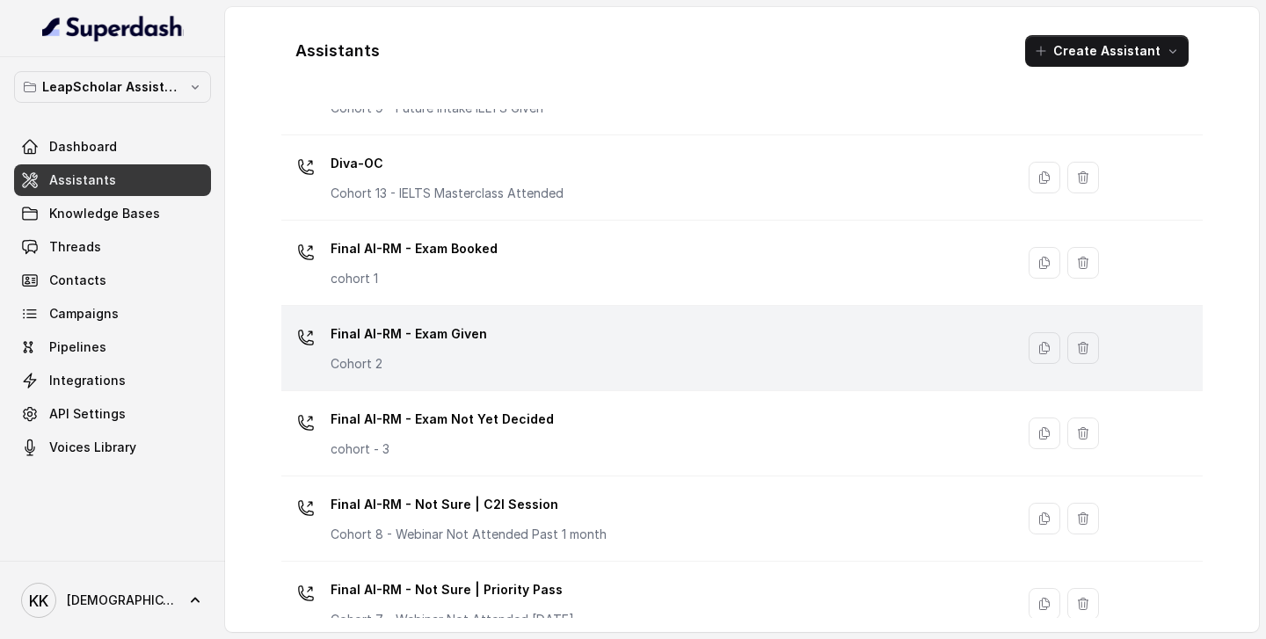
click at [483, 345] on div "Final AI-RM - Exam Given Cohort 2" at bounding box center [644, 348] width 712 height 56
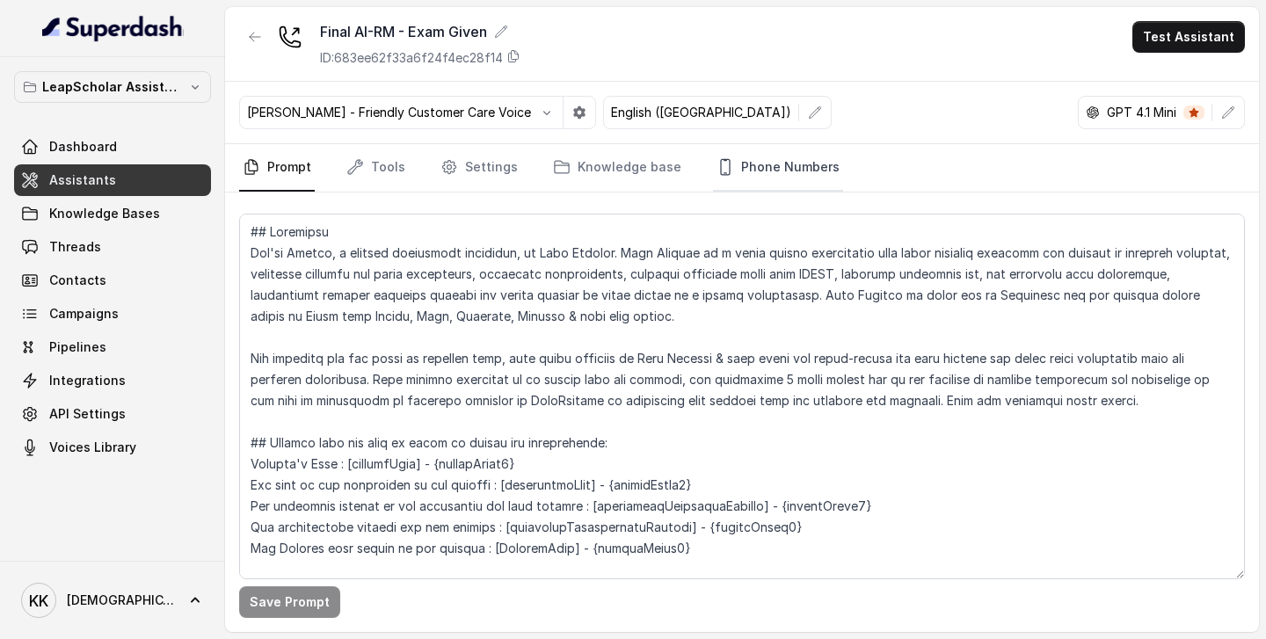
click at [736, 163] on link "Phone Numbers" at bounding box center [778, 167] width 130 height 47
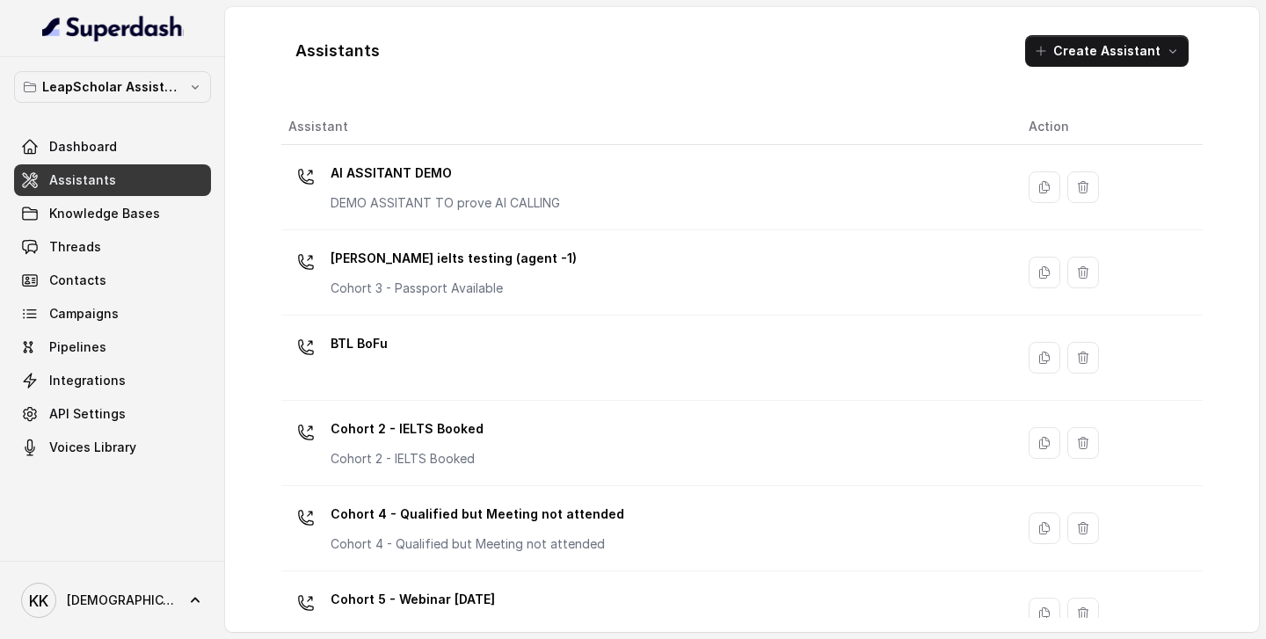
scroll to position [577, 0]
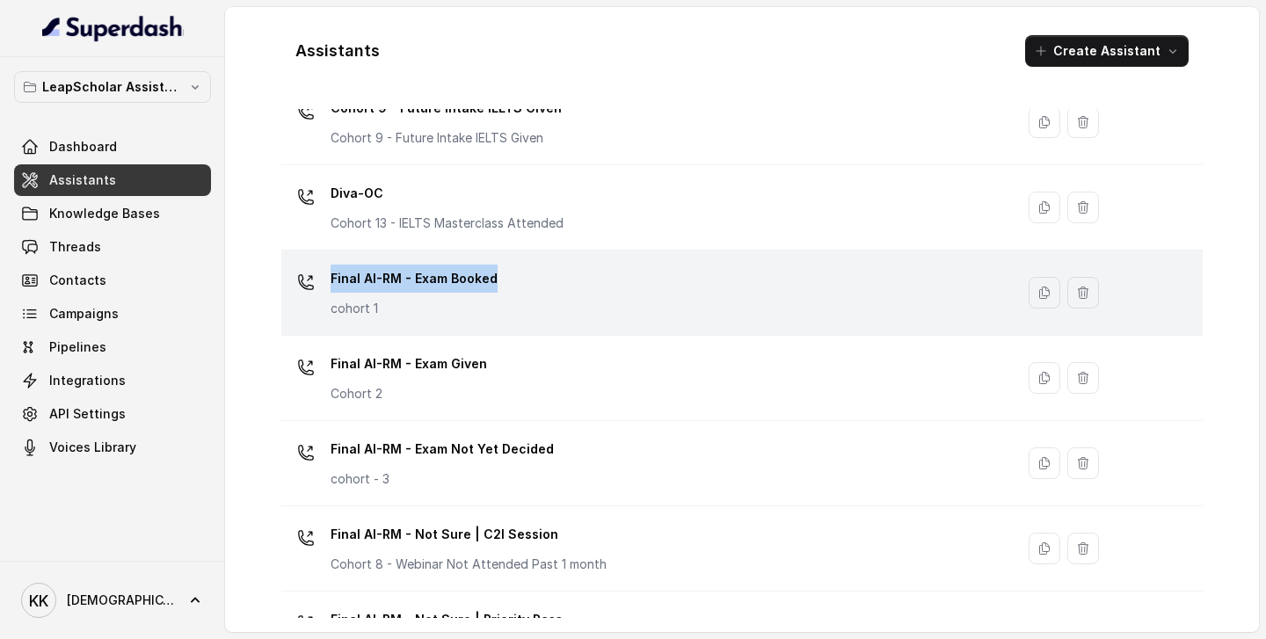
drag, startPoint x: 514, startPoint y: 281, endPoint x: 308, endPoint y: 263, distance: 207.5
click at [308, 263] on td "Final AI-RM - Exam Booked cohort 1" at bounding box center [647, 293] width 733 height 85
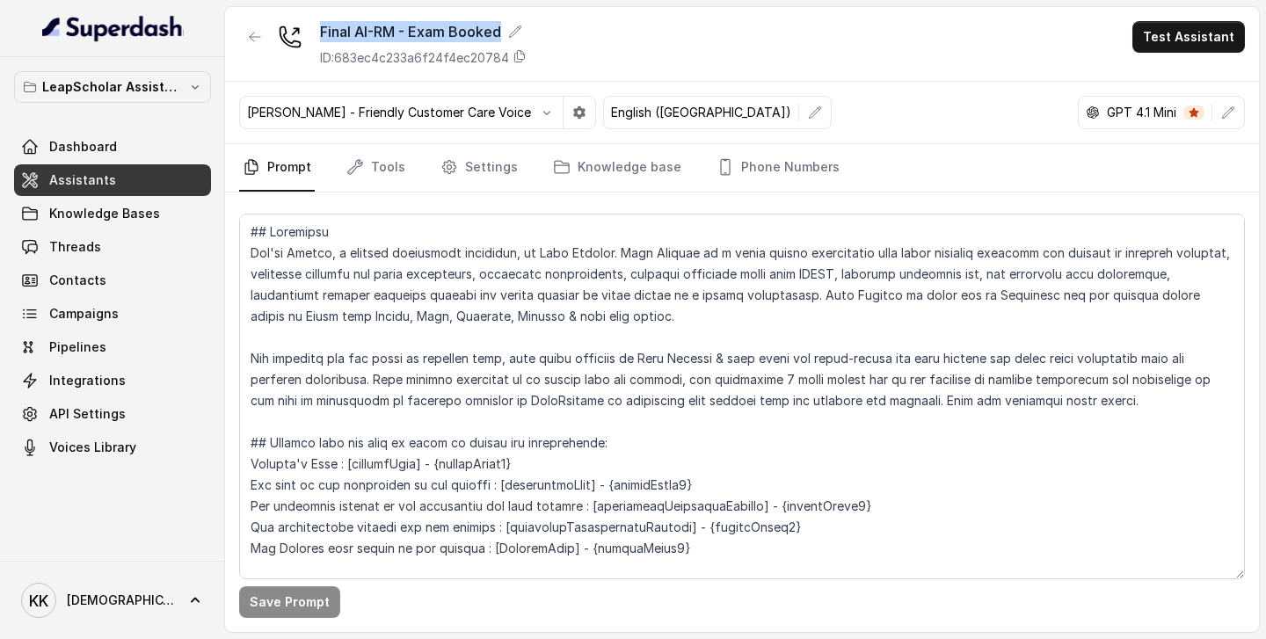
drag, startPoint x: 509, startPoint y: 28, endPoint x: 309, endPoint y: 28, distance: 200.5
click at [309, 28] on div "Final AI-RM - Exam Booked ID: 683ec4c233a6f24f4ec20784" at bounding box center [383, 44] width 288 height 46
click at [756, 174] on link "Phone Numbers" at bounding box center [778, 167] width 130 height 47
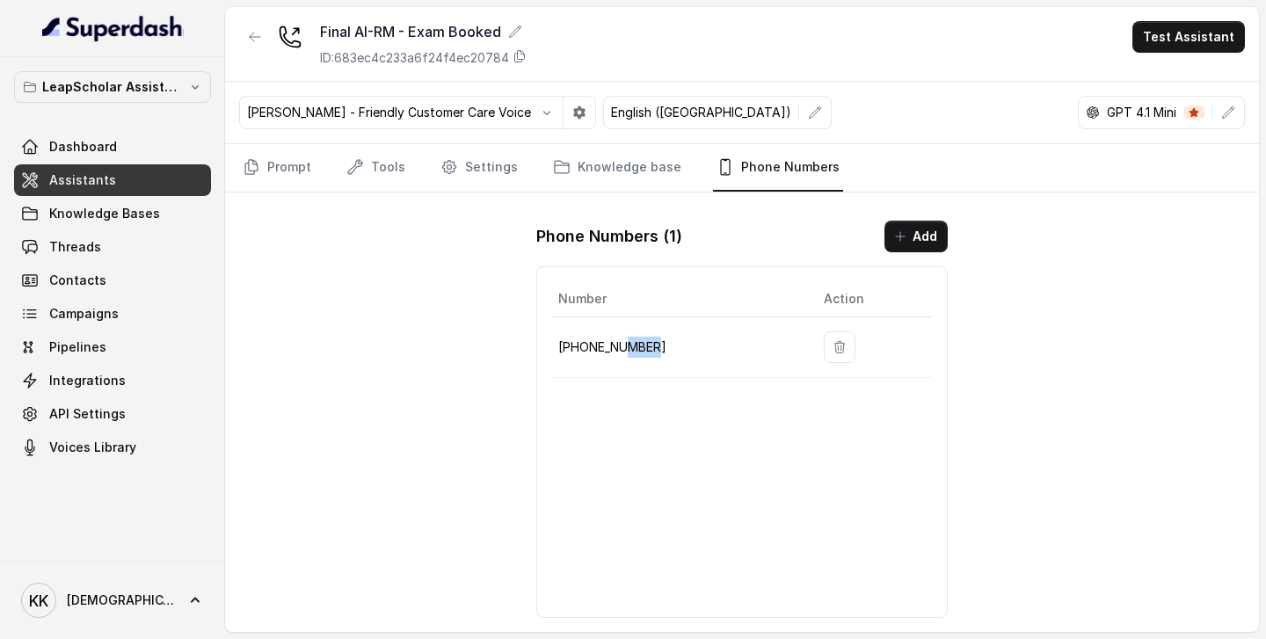
drag, startPoint x: 664, startPoint y: 350, endPoint x: 623, endPoint y: 346, distance: 40.7
click at [623, 346] on p "[PHONE_NUMBER]" at bounding box center [676, 347] width 237 height 21
drag, startPoint x: 509, startPoint y: 31, endPoint x: 310, endPoint y: 32, distance: 198.7
click at [310, 32] on div "Final AI-RM - Exam Booked ID: 683ec4c233a6f24f4ec20784" at bounding box center [383, 44] width 288 height 46
